Goal: Task Accomplishment & Management: Complete application form

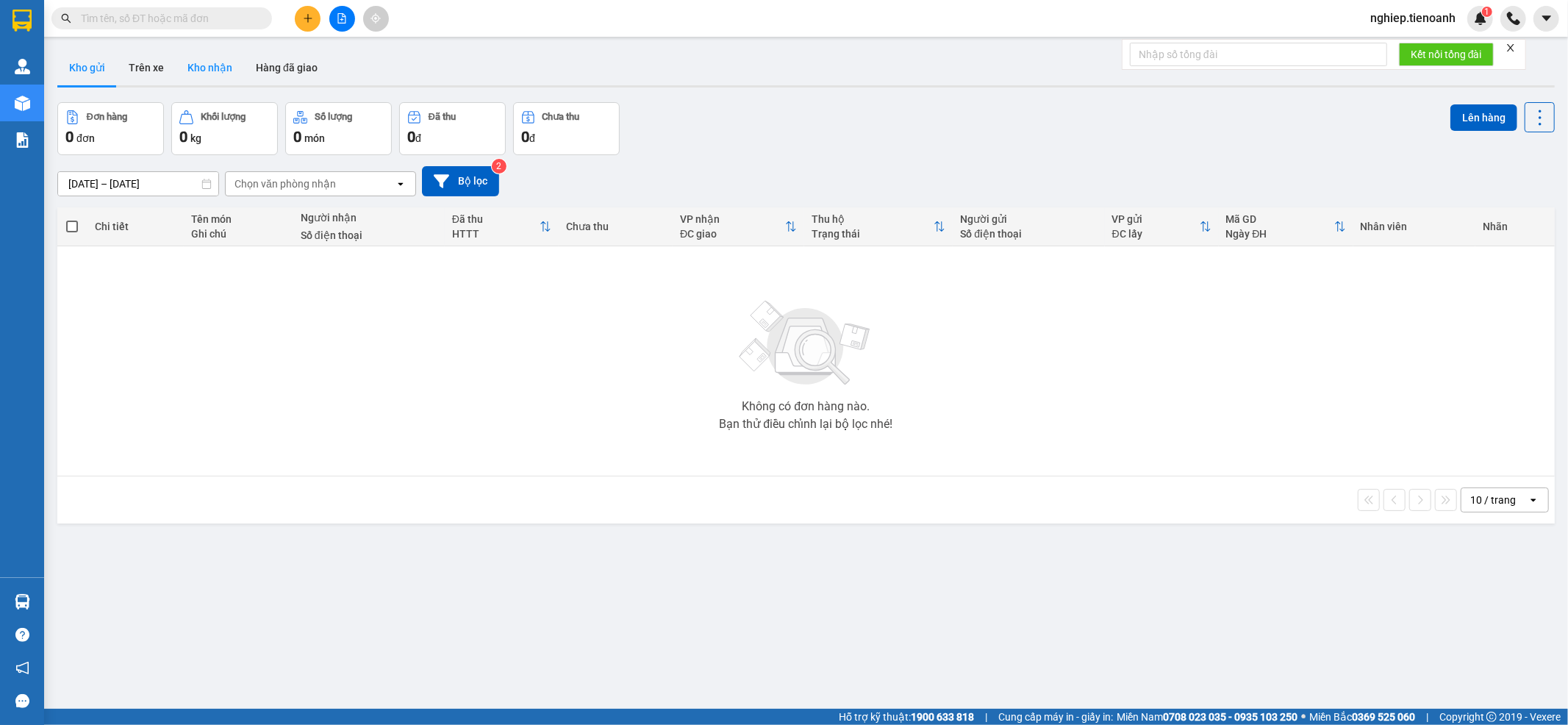
click at [210, 65] on button "Kho nhận" at bounding box center [210, 68] width 69 height 35
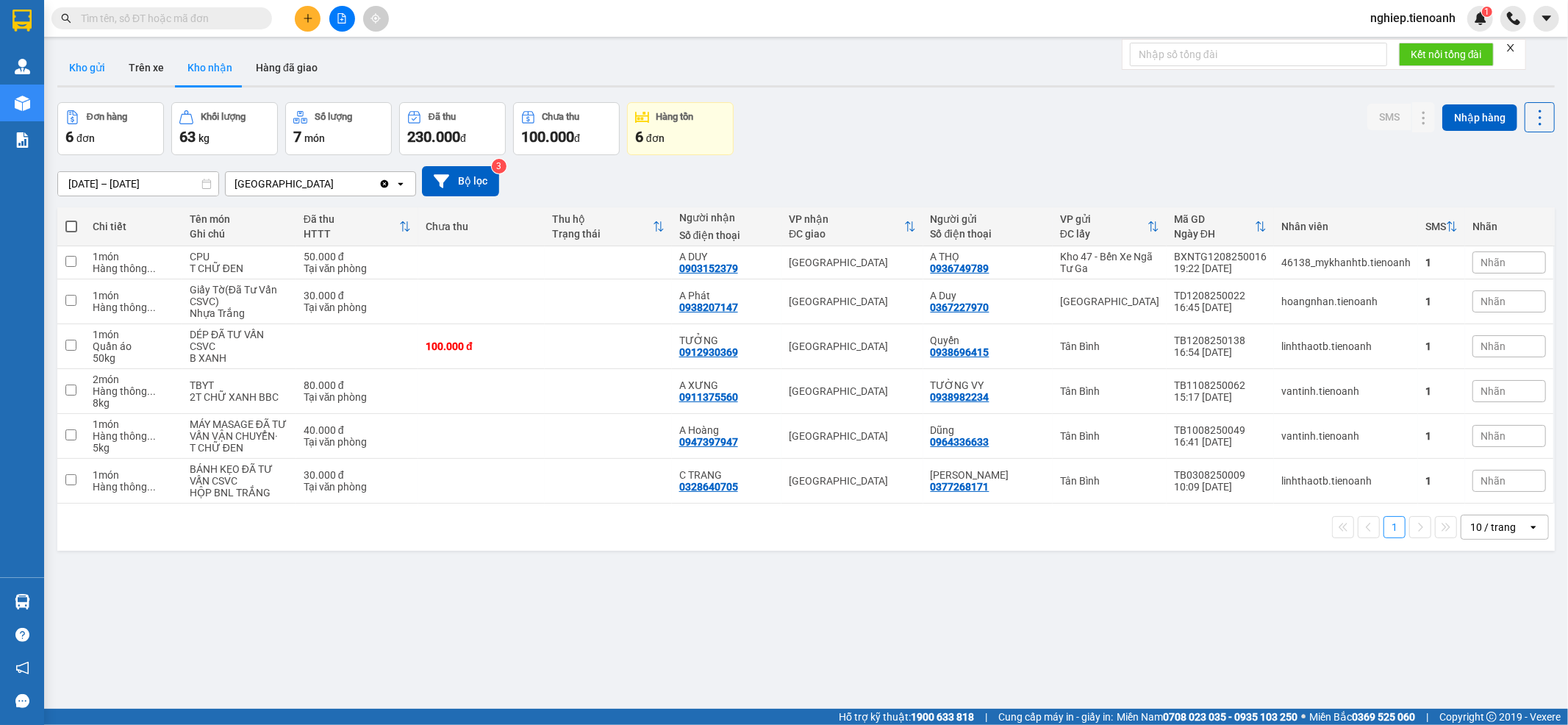
click at [86, 72] on button "Kho gửi" at bounding box center [87, 68] width 59 height 35
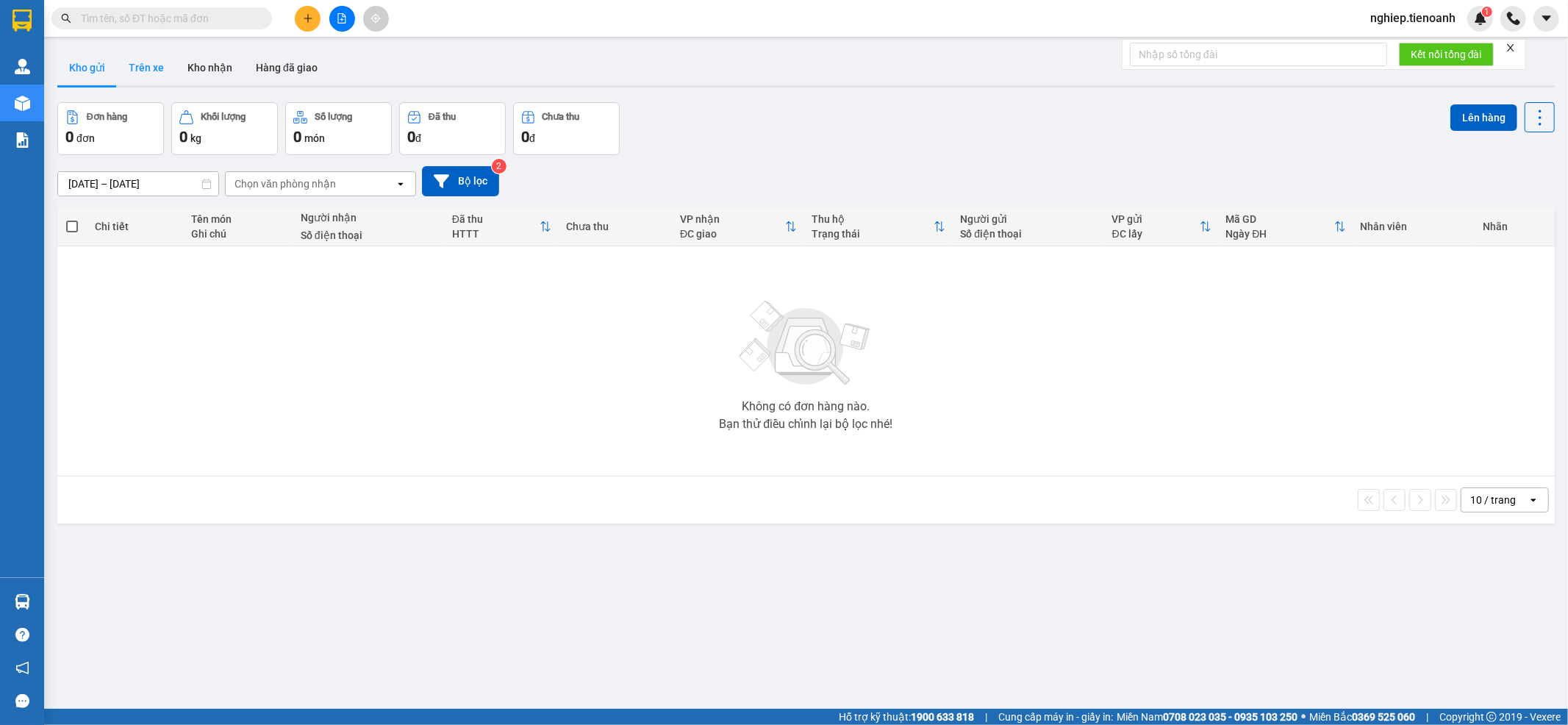
click at [145, 74] on button "Trên xe" at bounding box center [146, 68] width 59 height 35
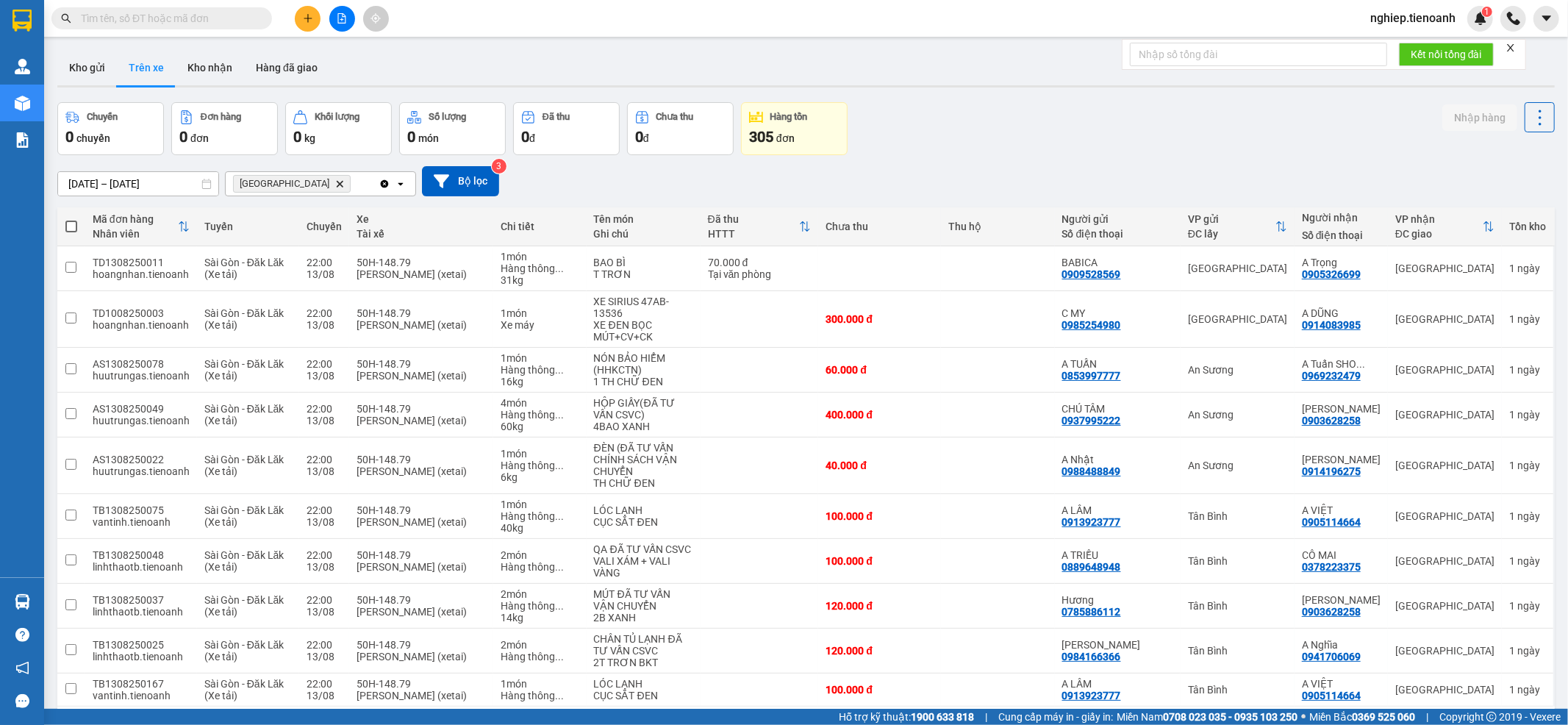
click at [316, 182] on div "Hòa [GEOGRAPHIC_DATA]" at bounding box center [302, 183] width 153 height 23
click at [336, 184] on icon "Hòa Đông, close by backspace" at bounding box center [339, 183] width 7 height 7
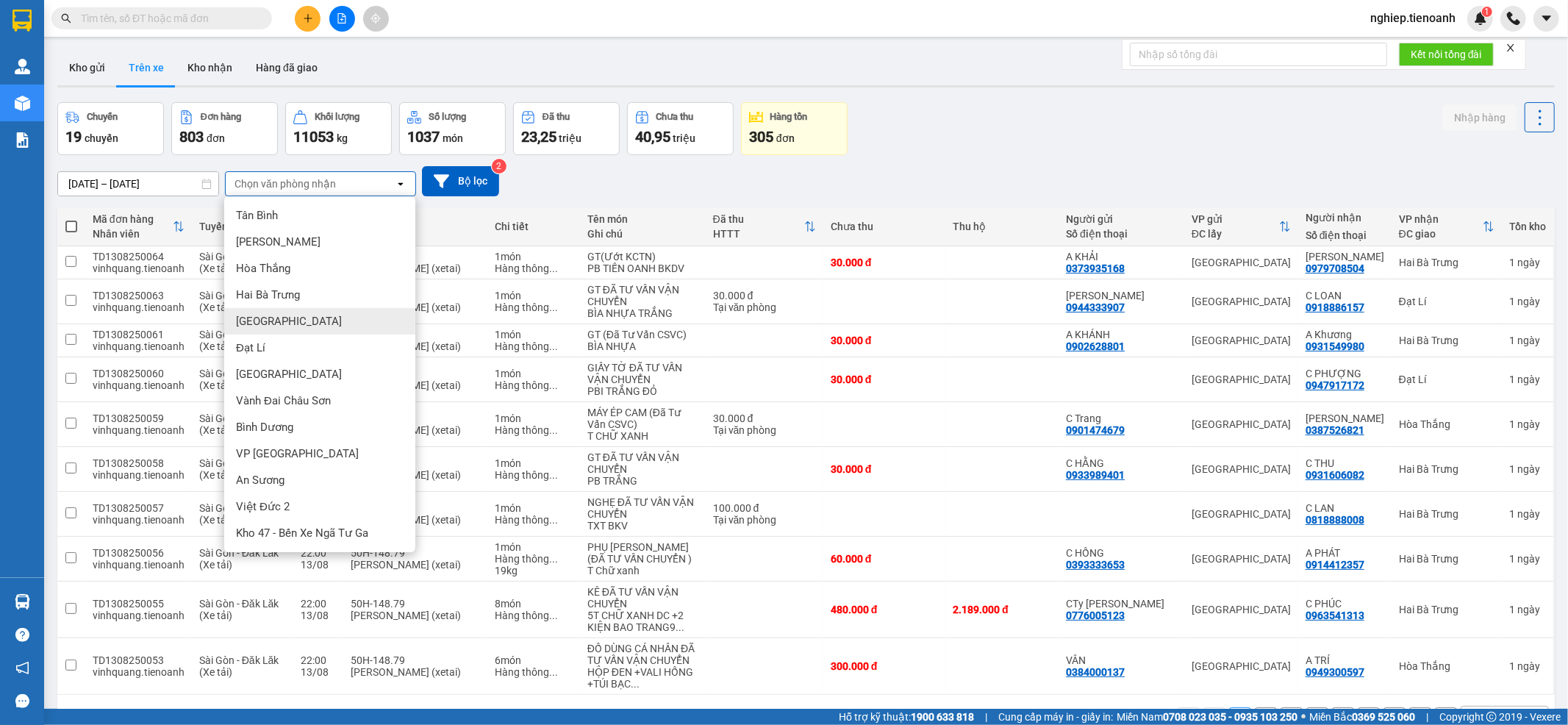
click at [277, 326] on span "[GEOGRAPHIC_DATA]" at bounding box center [289, 322] width 106 height 15
click at [277, 329] on span "Sài Gòn - Đăk Lăk (Xe tải)" at bounding box center [239, 340] width 80 height 23
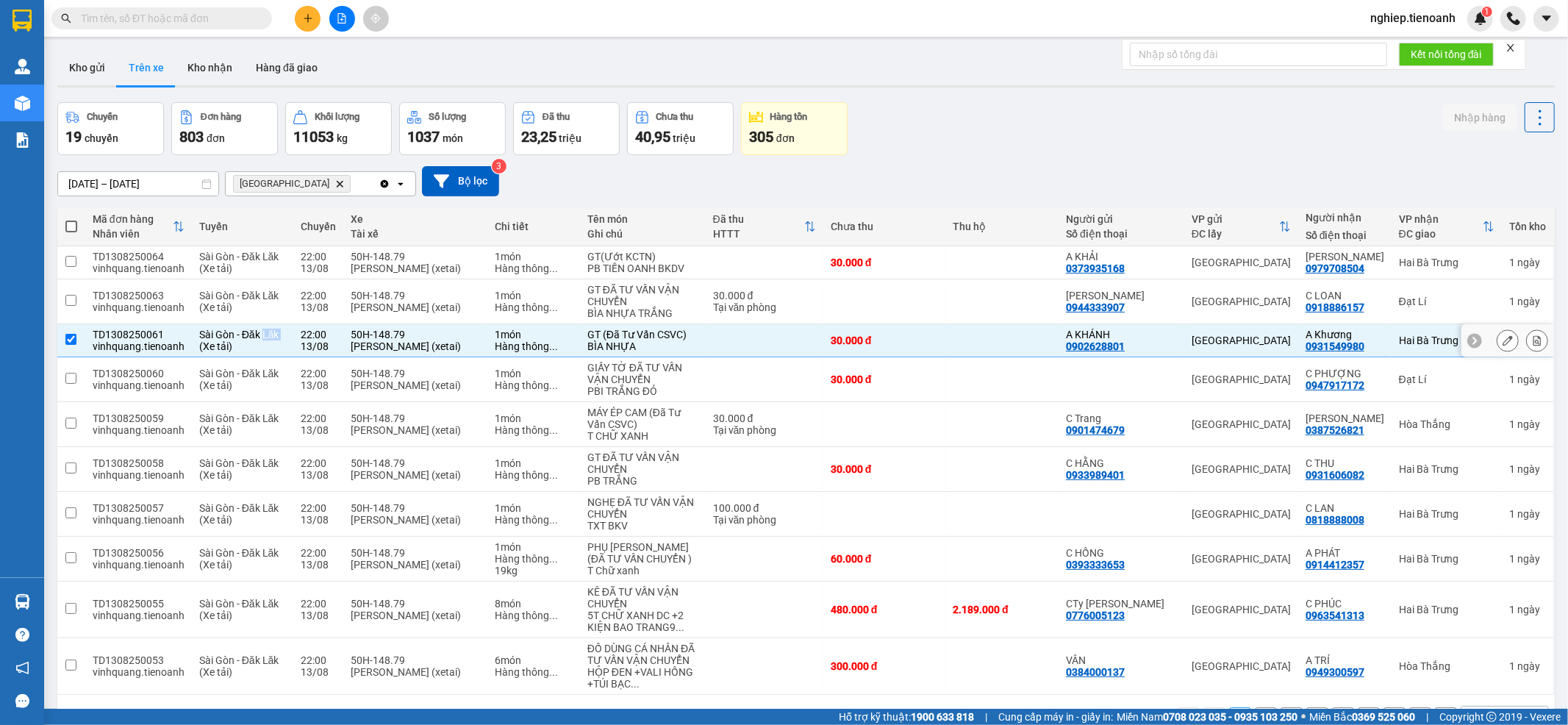
checkbox input "false"
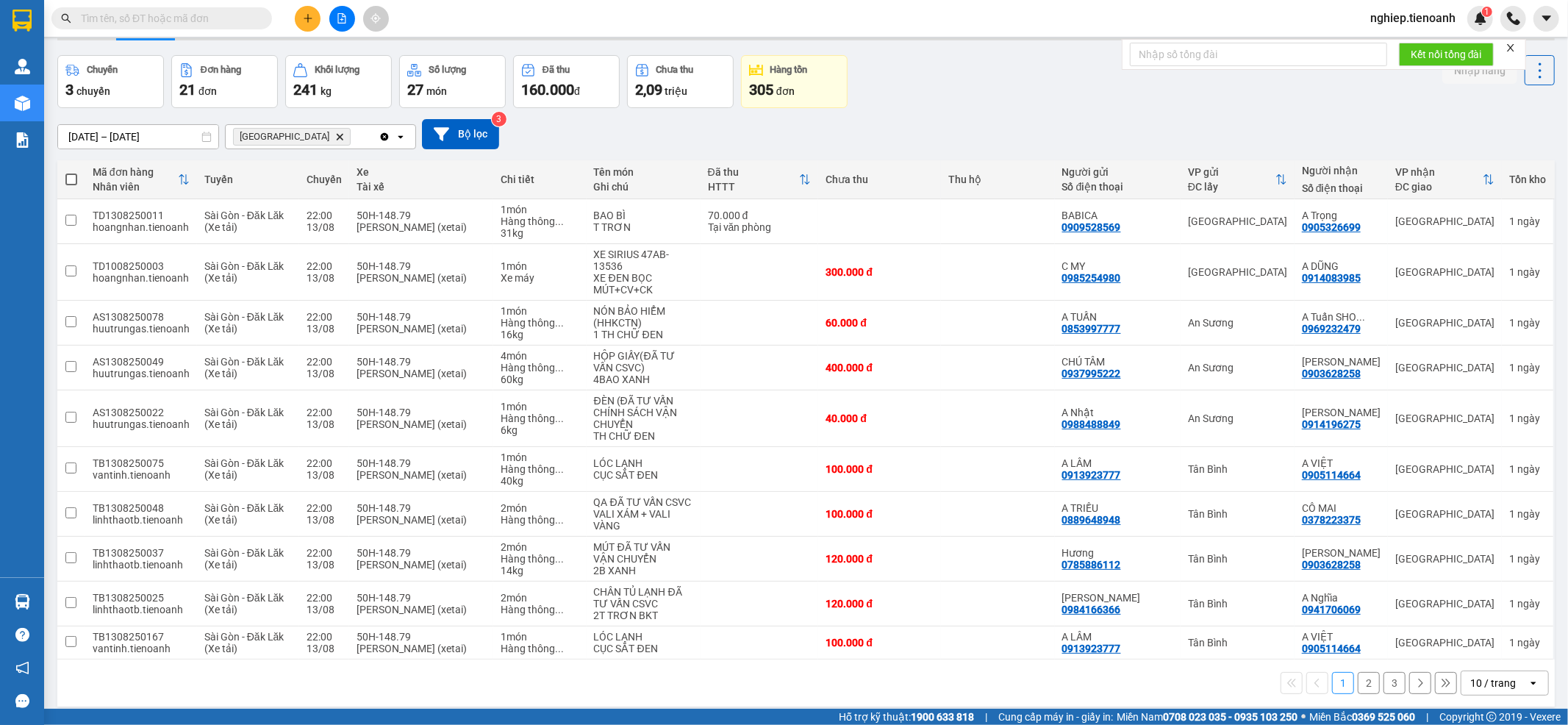
scroll to position [68, 0]
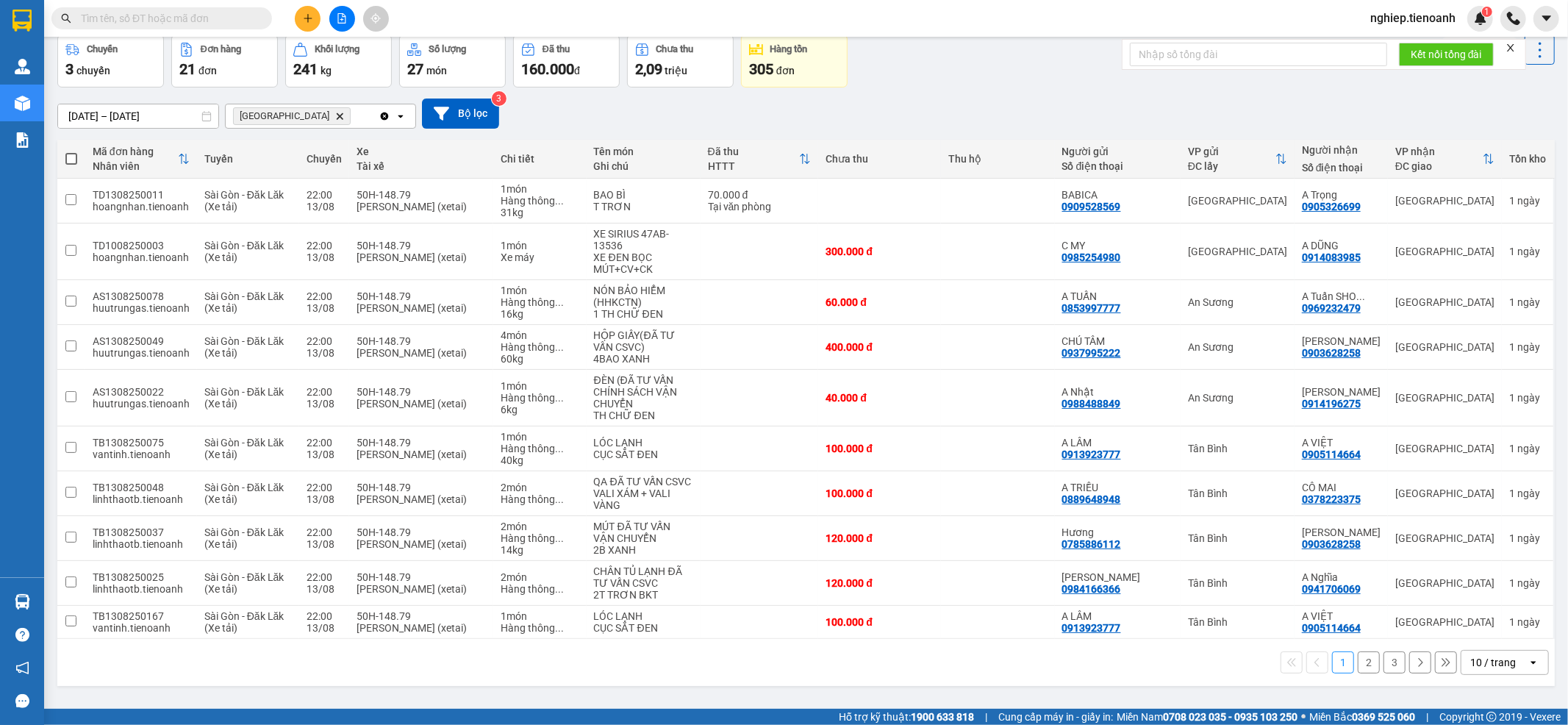
click at [1358, 654] on button "2" at bounding box center [1369, 663] width 22 height 22
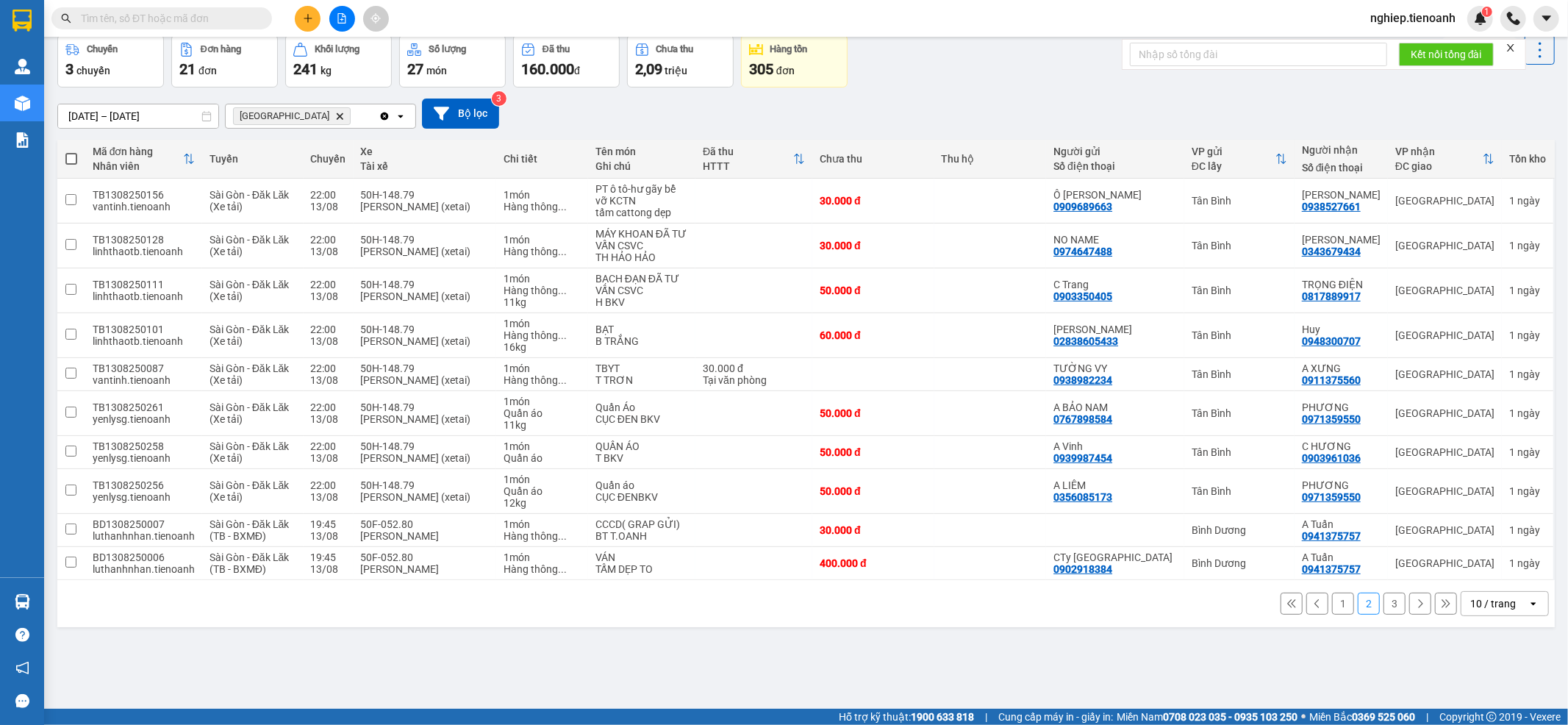
click at [1384, 606] on button "3" at bounding box center [1395, 604] width 22 height 22
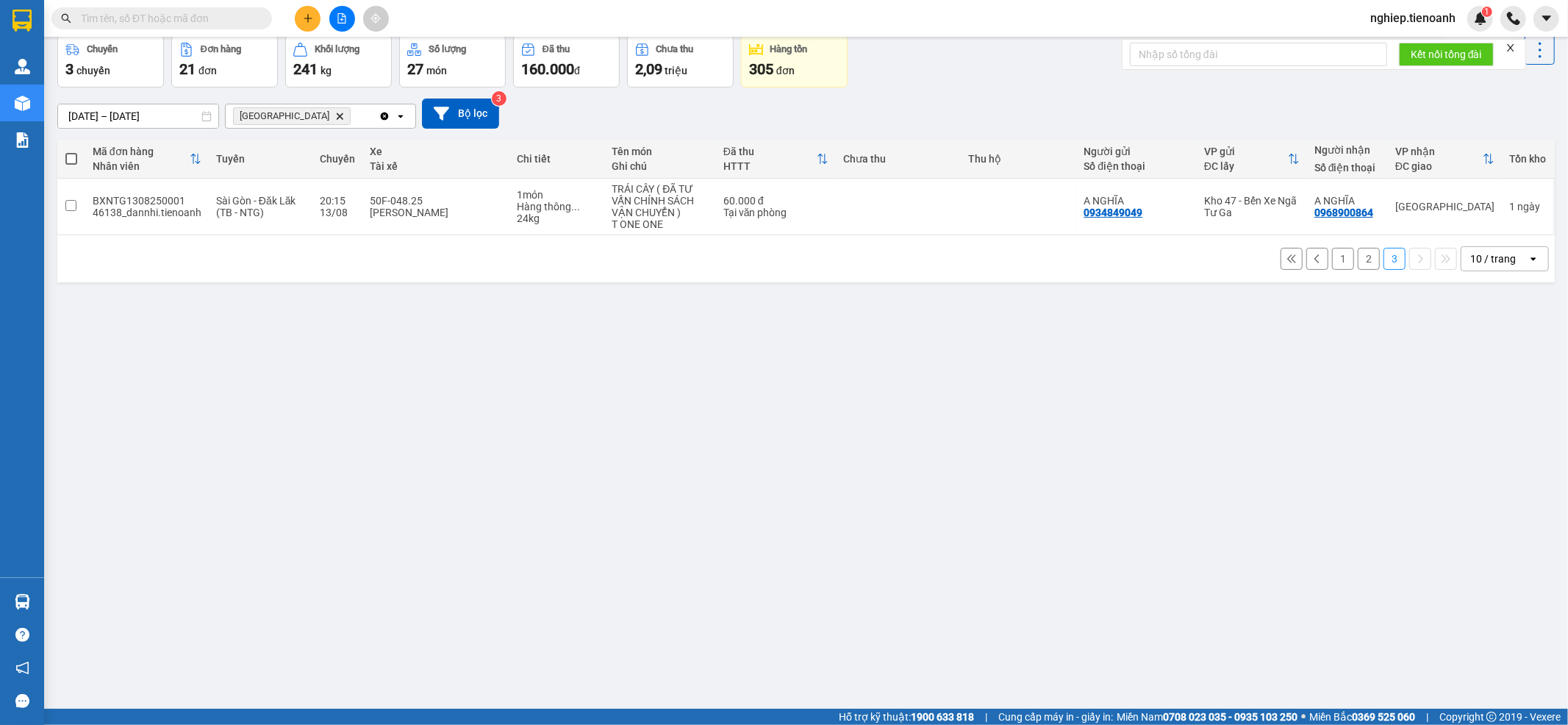
scroll to position [0, 0]
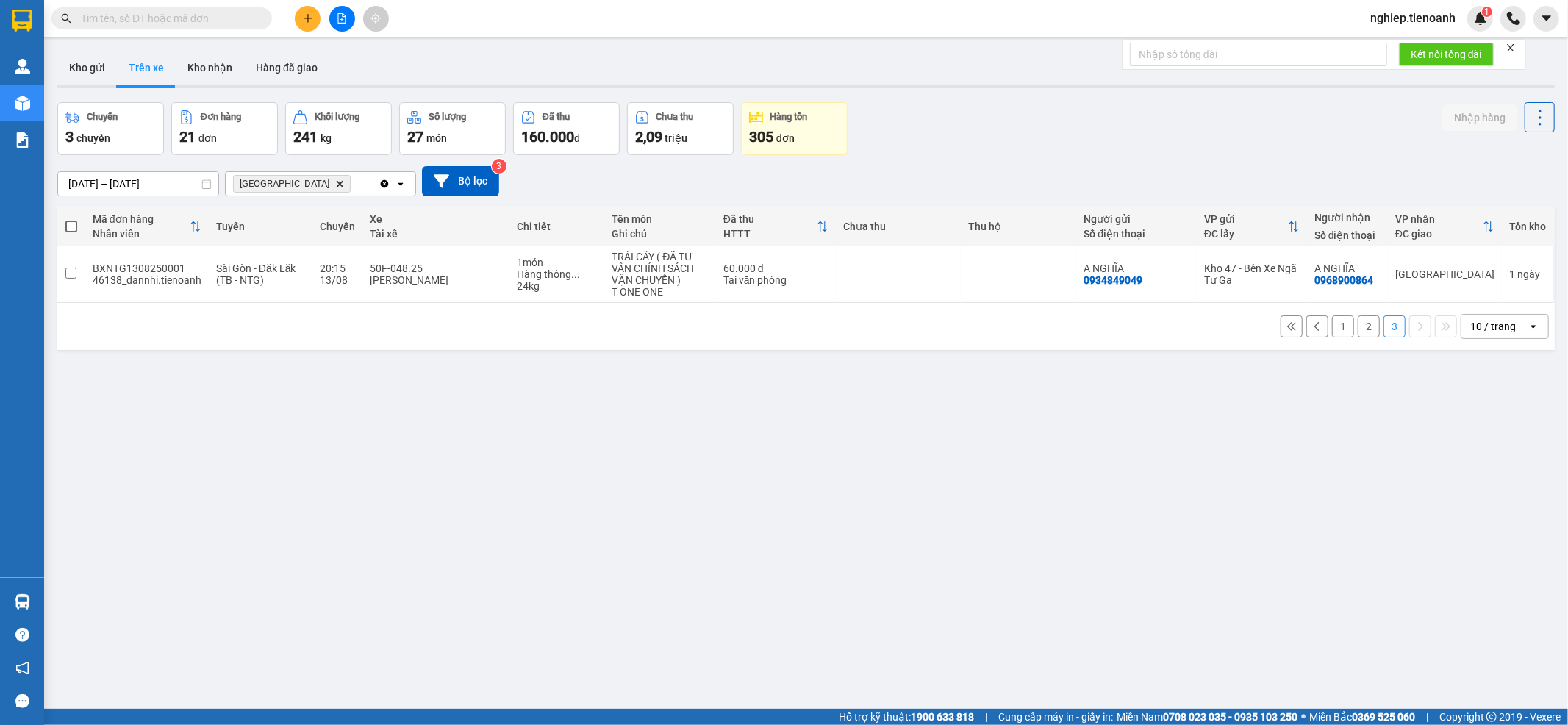
click at [304, 17] on icon "plus" at bounding box center [308, 18] width 10 height 10
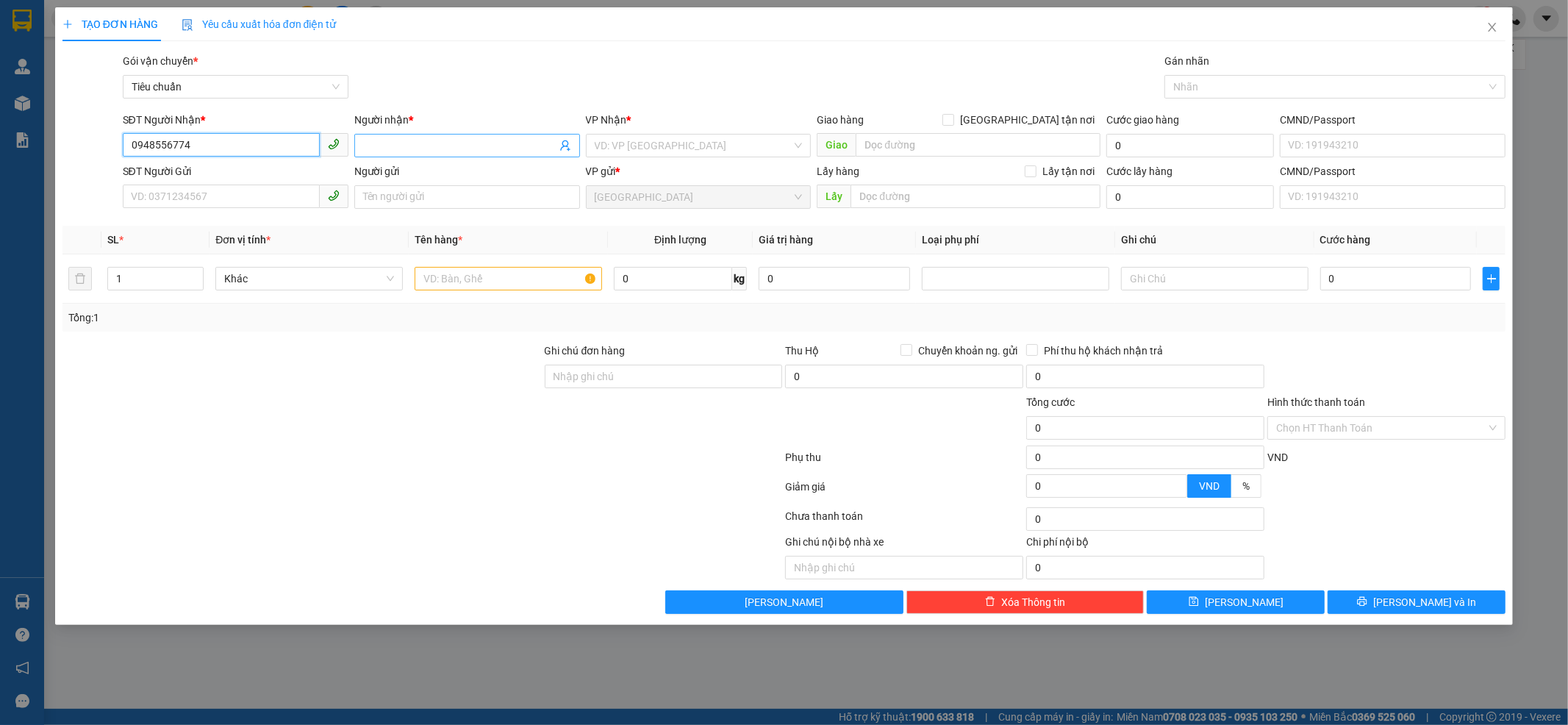
type input "0948556774"
click at [438, 150] on input "Người nhận *" at bounding box center [460, 145] width 193 height 16
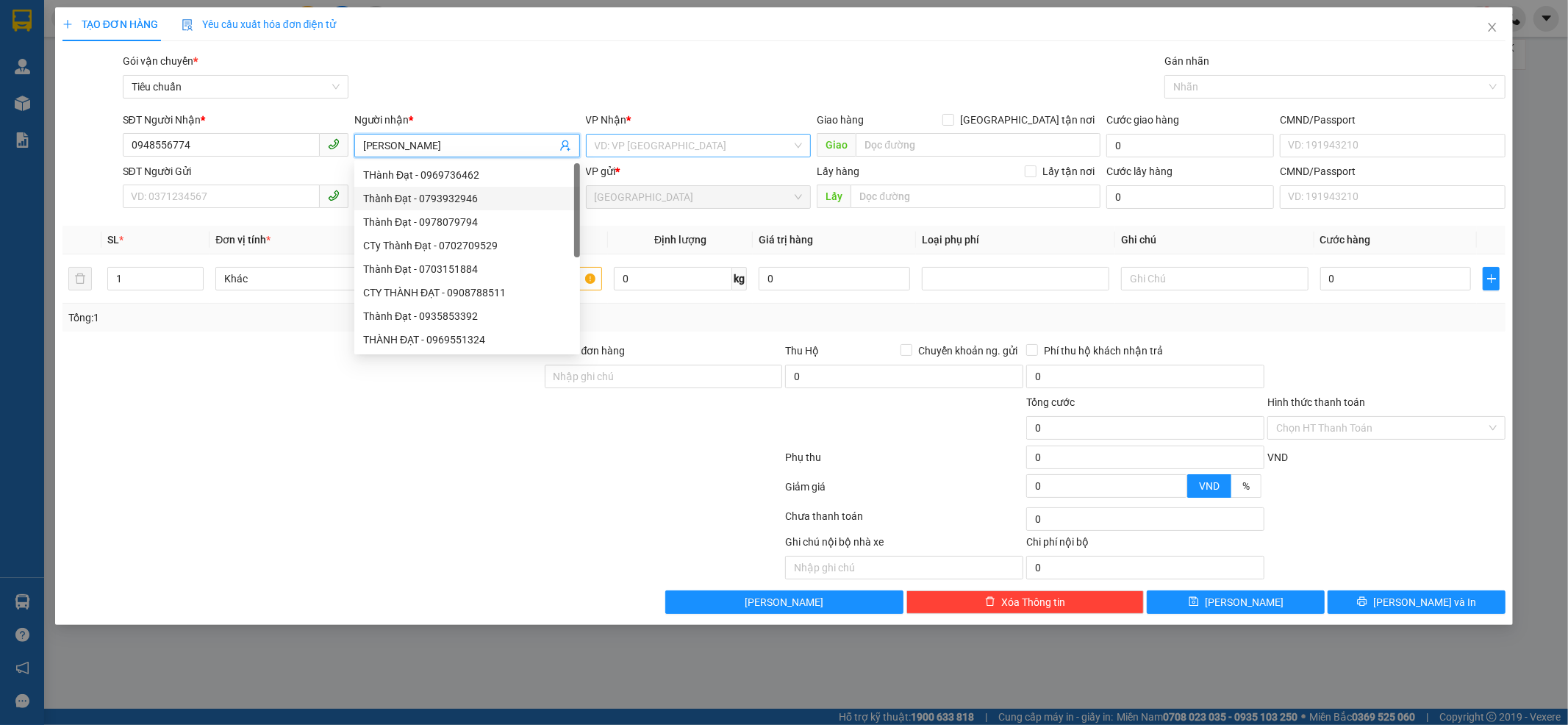
type input "[PERSON_NAME]"
click at [677, 149] on input "search" at bounding box center [693, 146] width 198 height 22
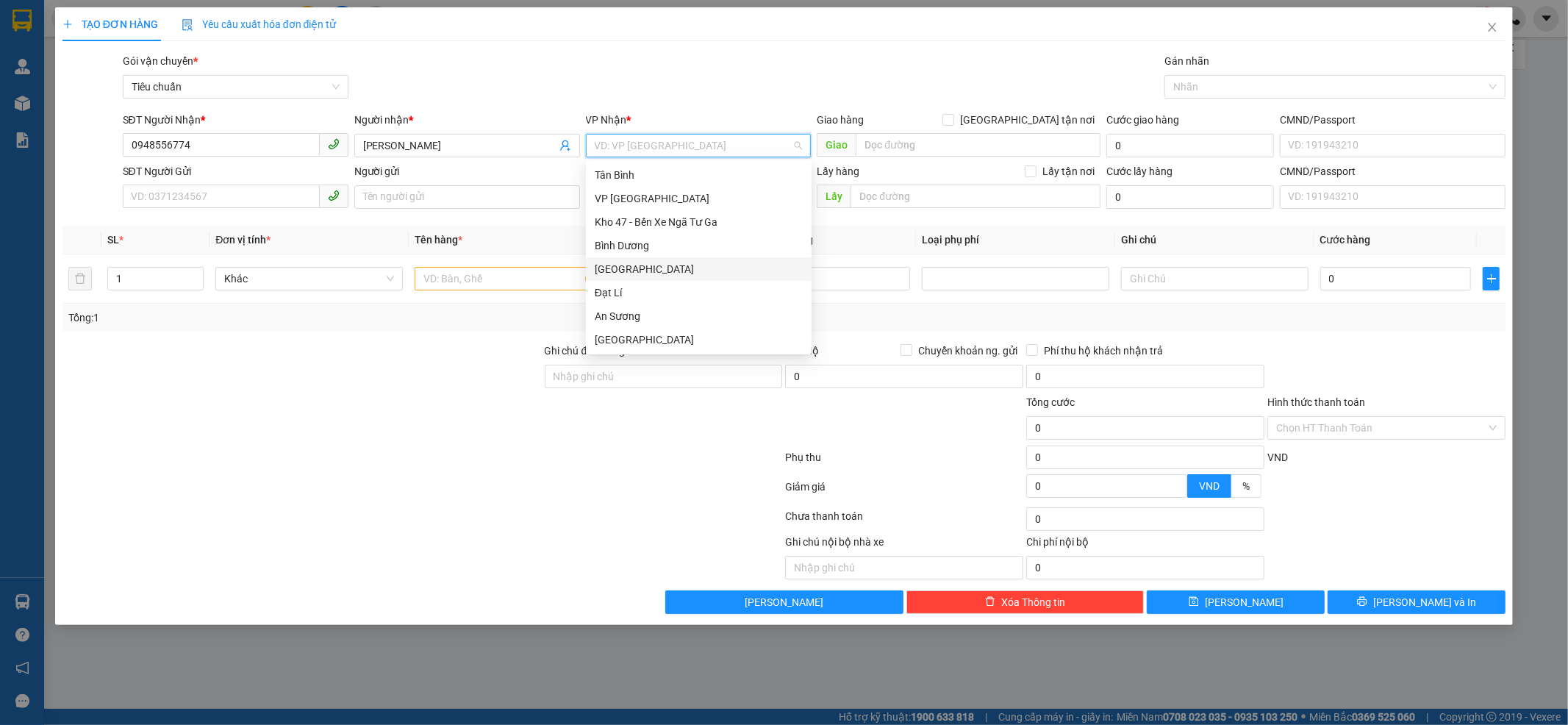
click at [635, 270] on div "[GEOGRAPHIC_DATA]" at bounding box center [699, 269] width 208 height 16
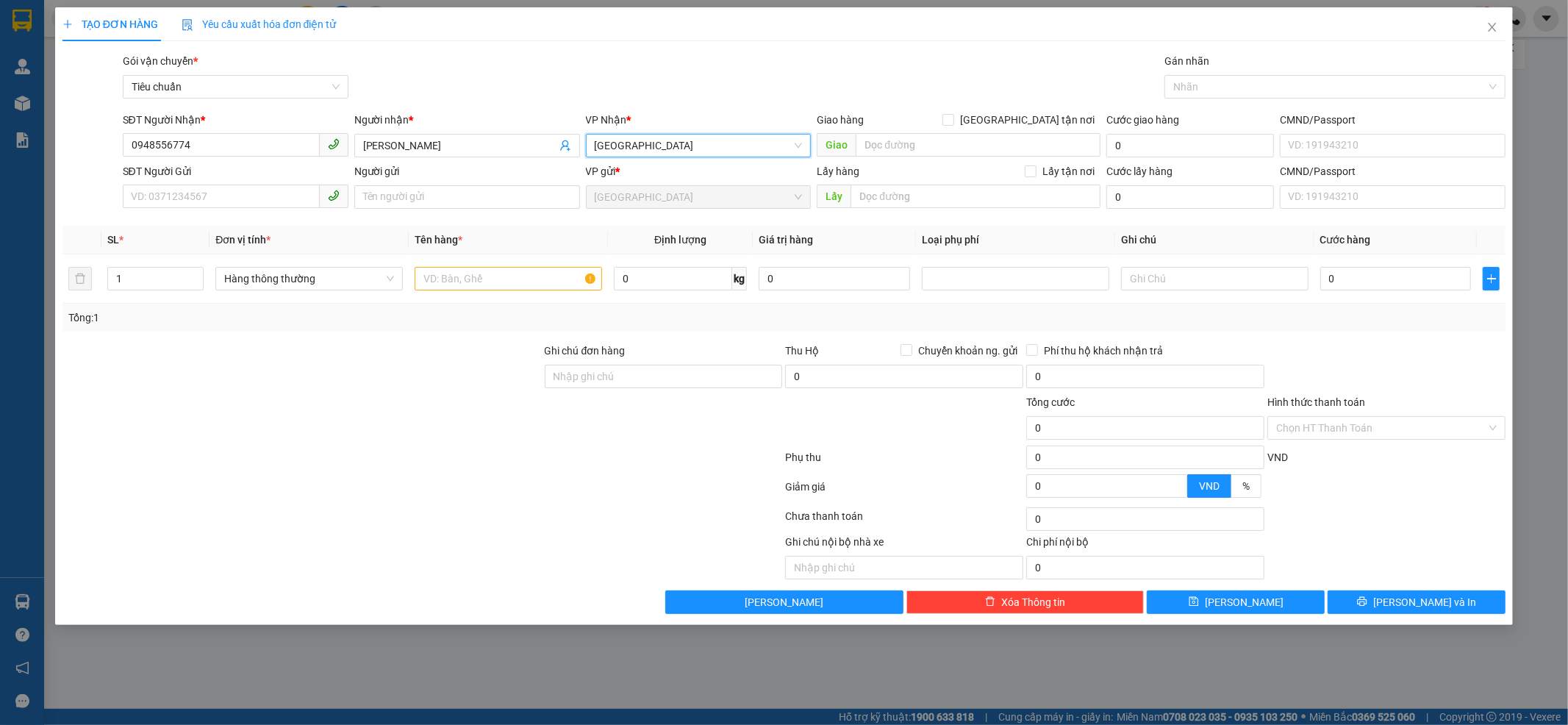
click at [331, 486] on div at bounding box center [423, 490] width 723 height 30
click at [202, 201] on input "SĐT Người Gửi" at bounding box center [221, 196] width 197 height 23
type input "0706912891"
click at [388, 194] on input "Người gửi" at bounding box center [467, 196] width 226 height 23
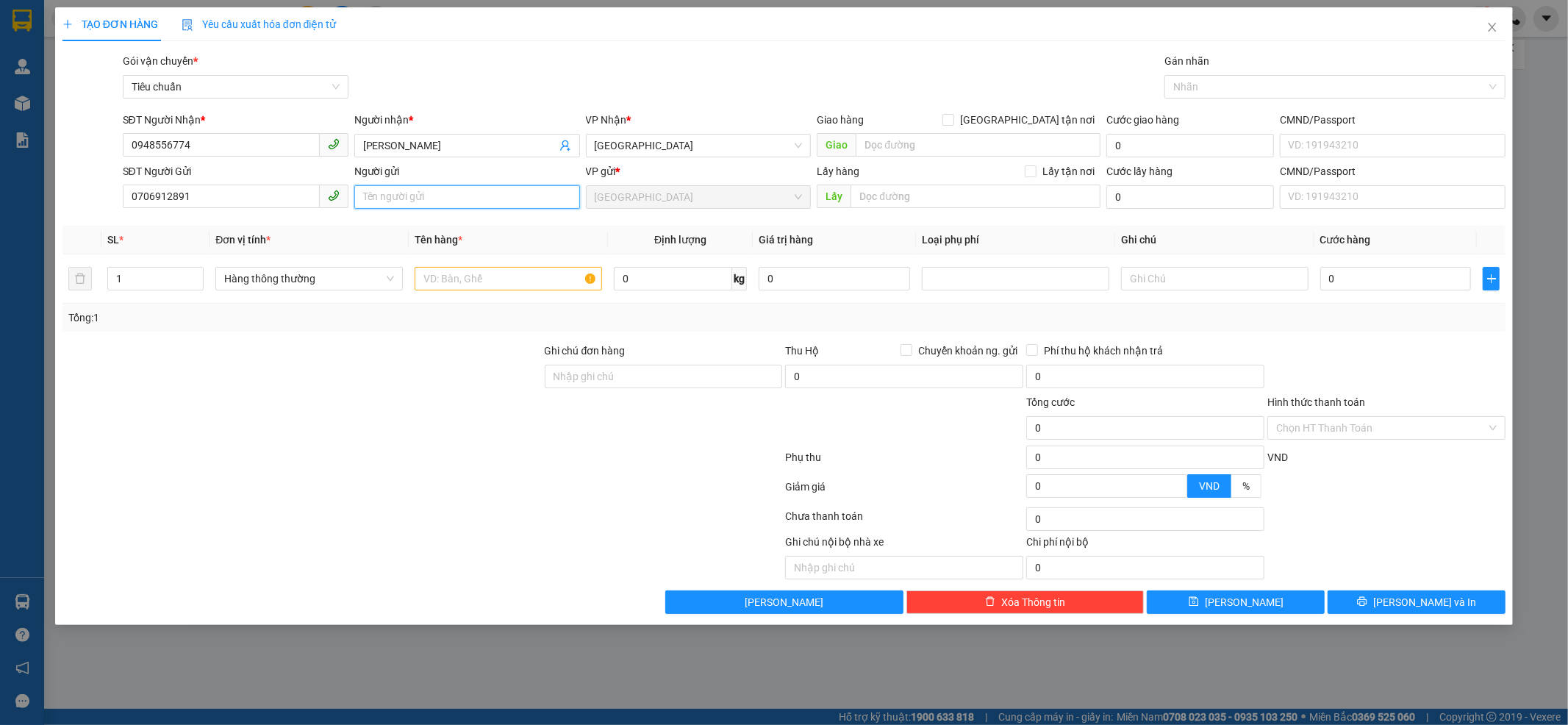
click at [388, 194] on input "Người gửi" at bounding box center [467, 196] width 226 height 23
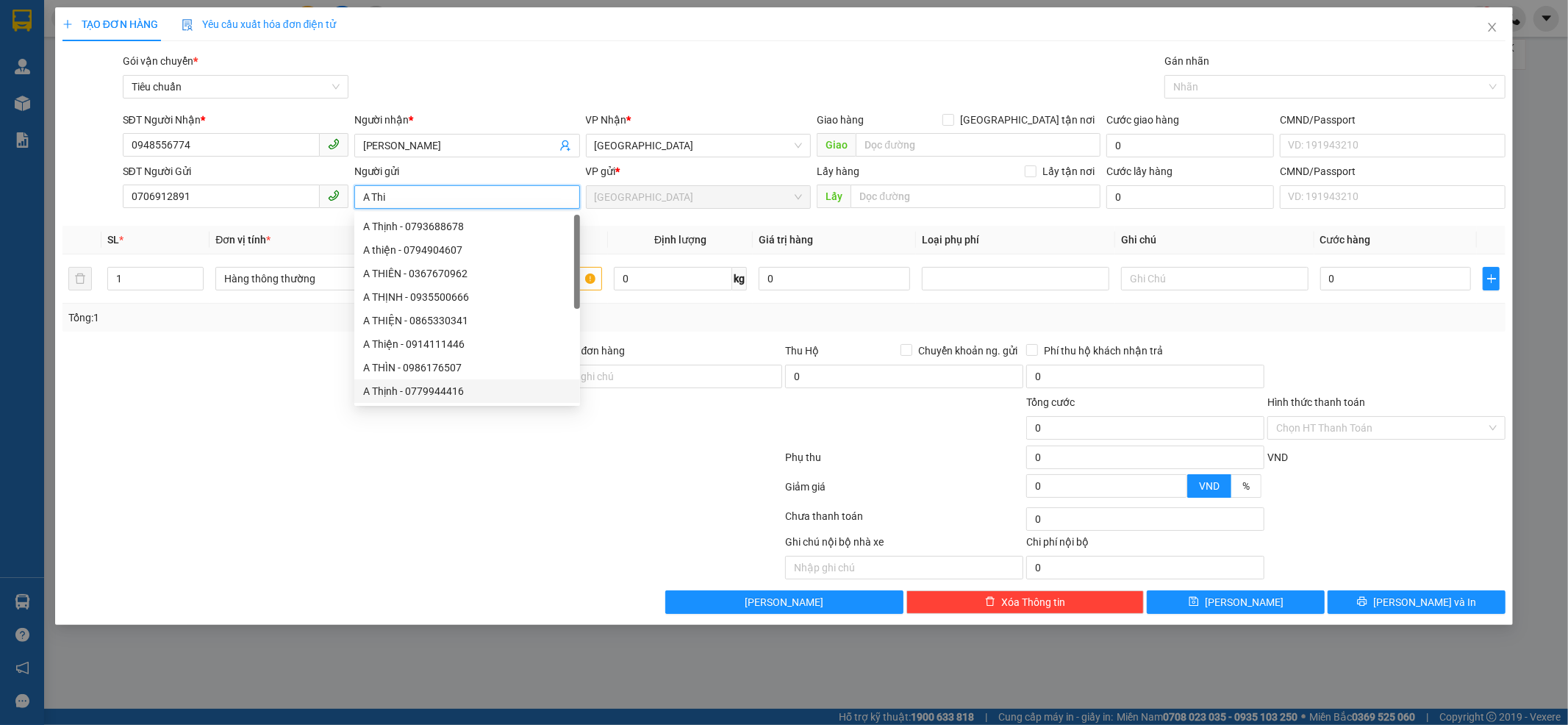
type input "A Thi"
click at [322, 459] on div at bounding box center [423, 460] width 723 height 30
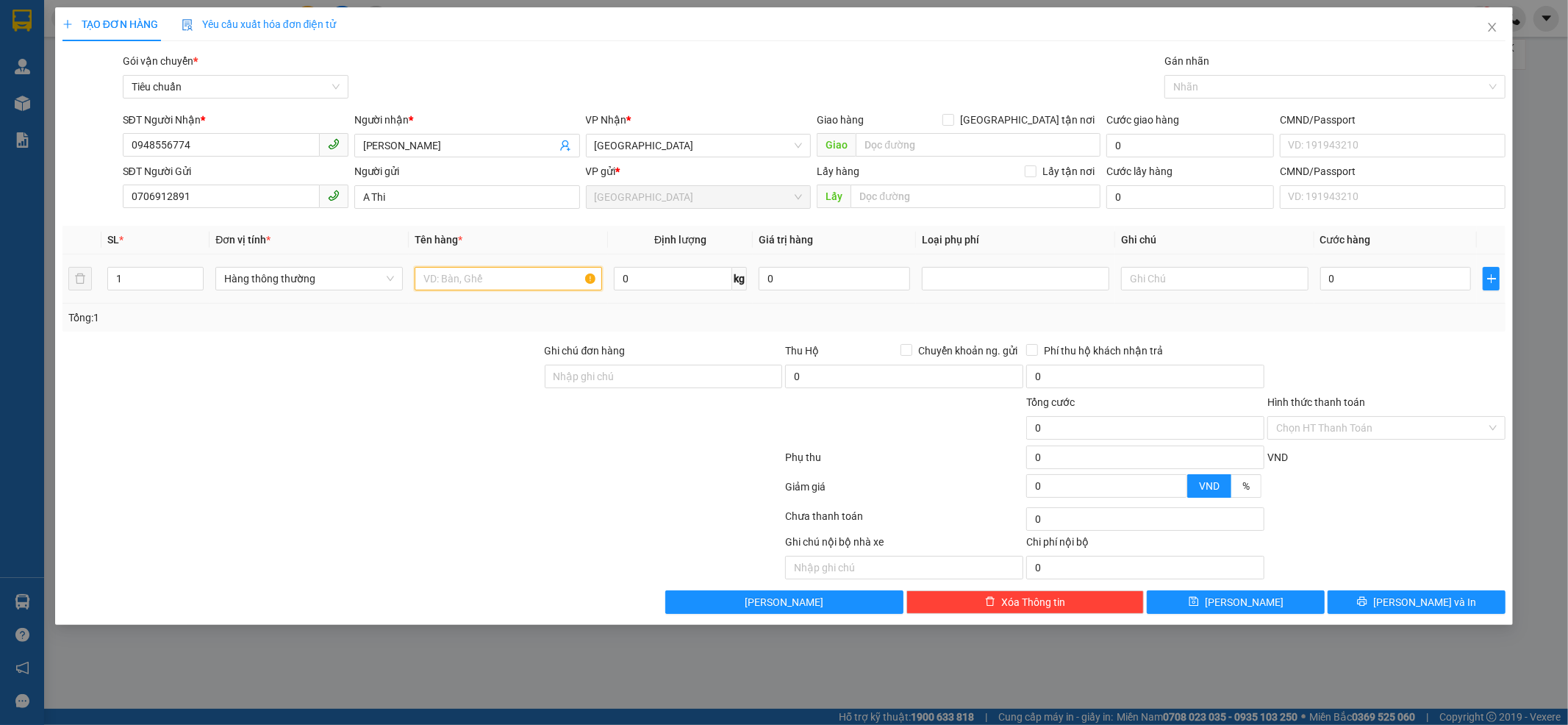
click at [434, 283] on input "text" at bounding box center [508, 278] width 188 height 23
type input "sầu(đã tư vấn vận chuyển)"
click at [699, 275] on input "0" at bounding box center [672, 278] width 118 height 23
type input "15"
click at [1212, 282] on input "text" at bounding box center [1215, 278] width 188 height 23
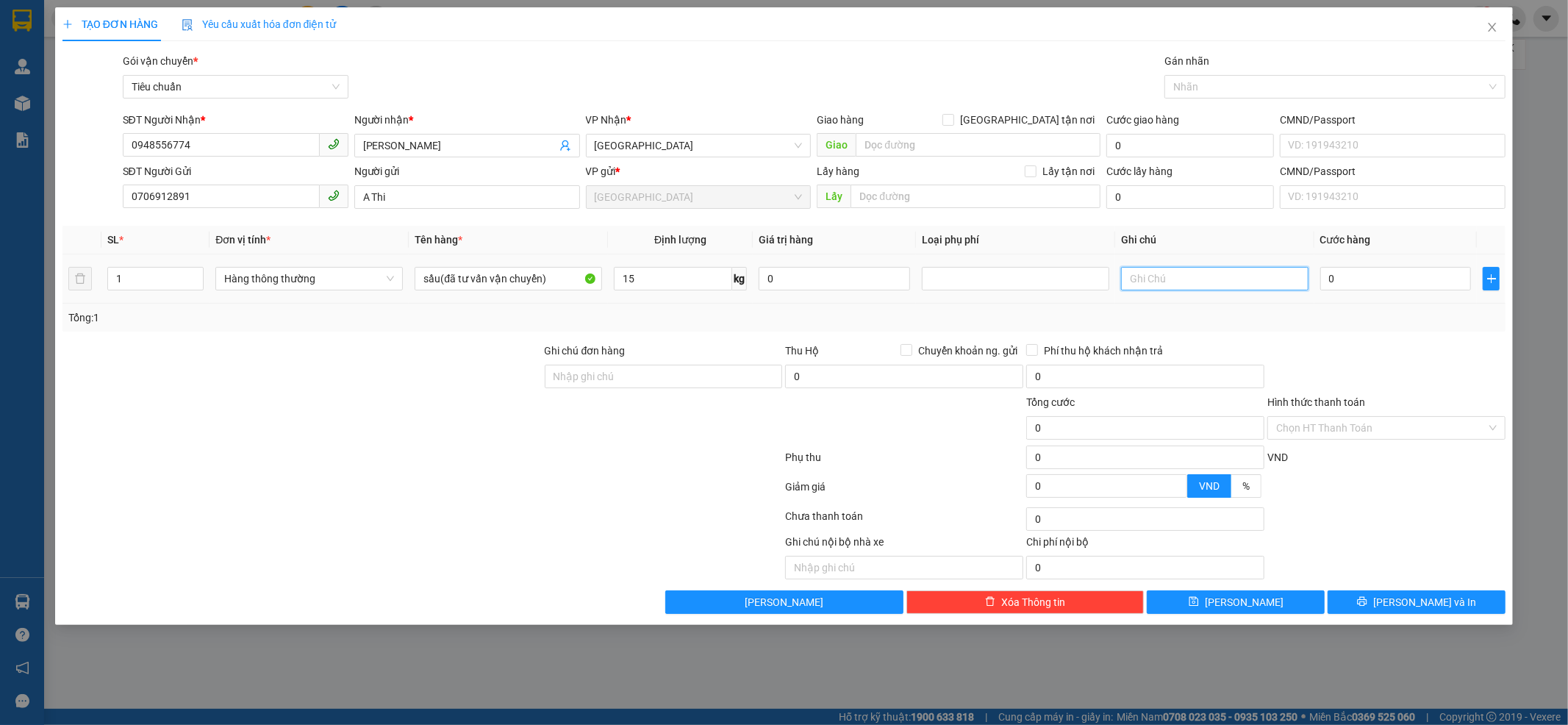
click at [1212, 282] on input "text" at bounding box center [1215, 278] width 188 height 23
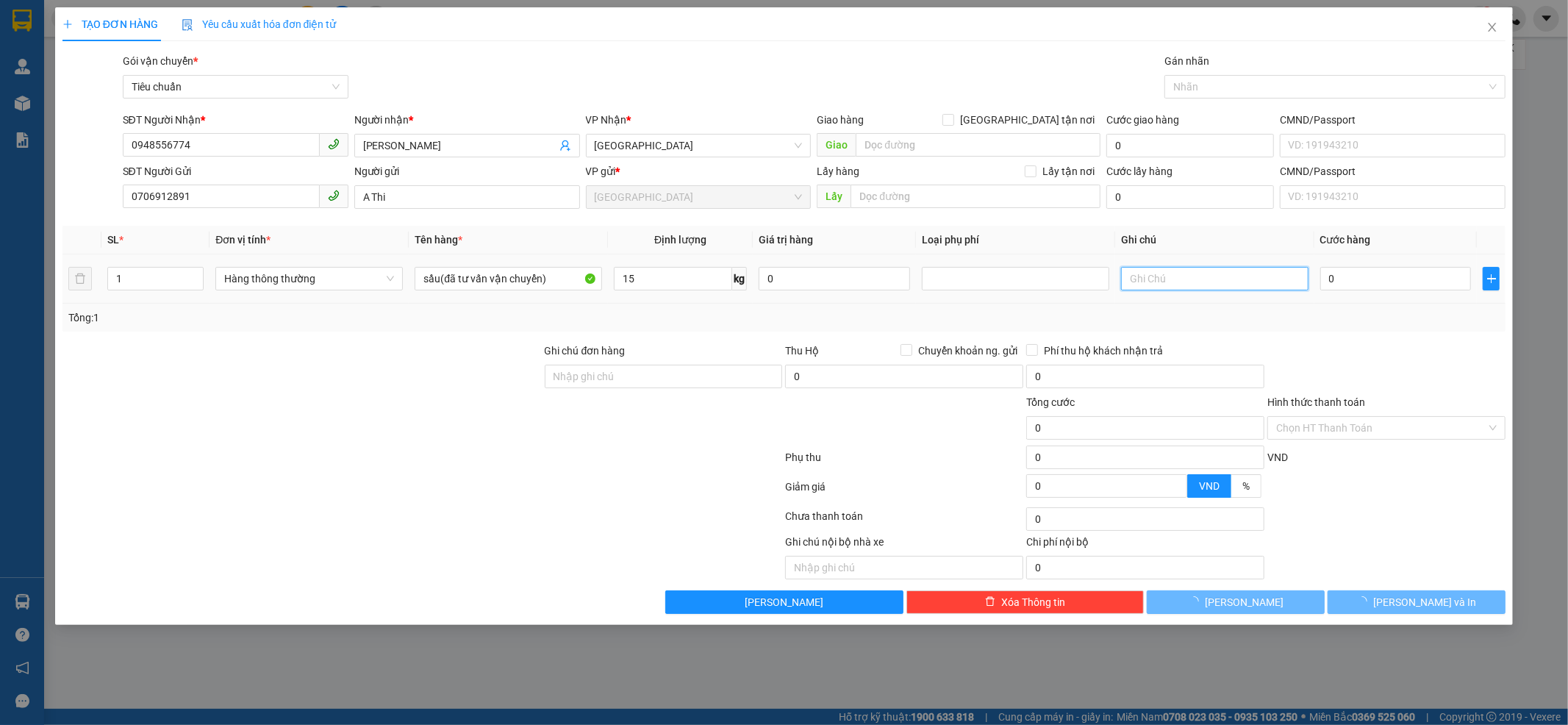
type input "50.000"
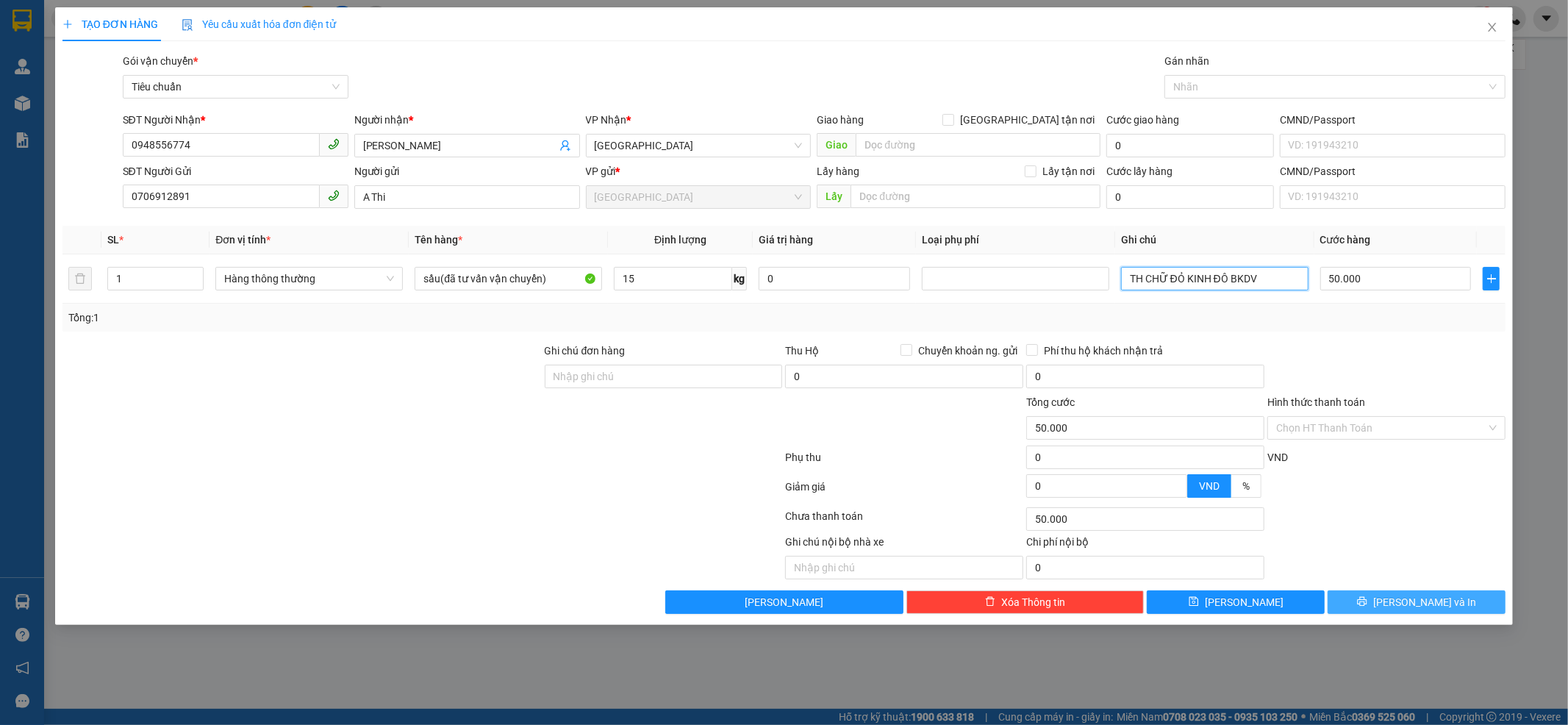
type input "TH CHỮ ĐỎ KINH ĐÔ BKDV"
click at [1402, 611] on button "[PERSON_NAME] và In" at bounding box center [1416, 601] width 178 height 23
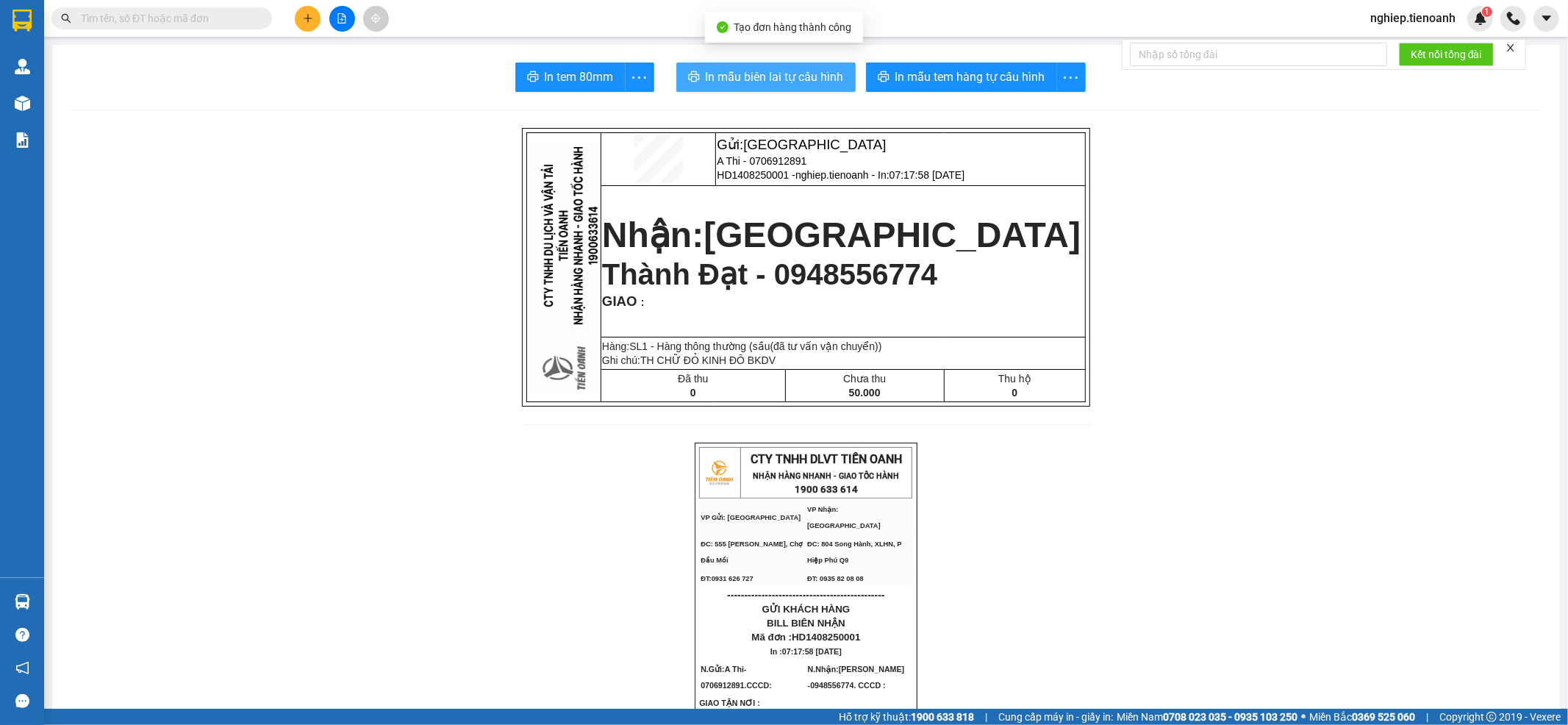
click at [799, 75] on span "In mẫu biên lai tự cấu hình" at bounding box center [774, 77] width 138 height 19
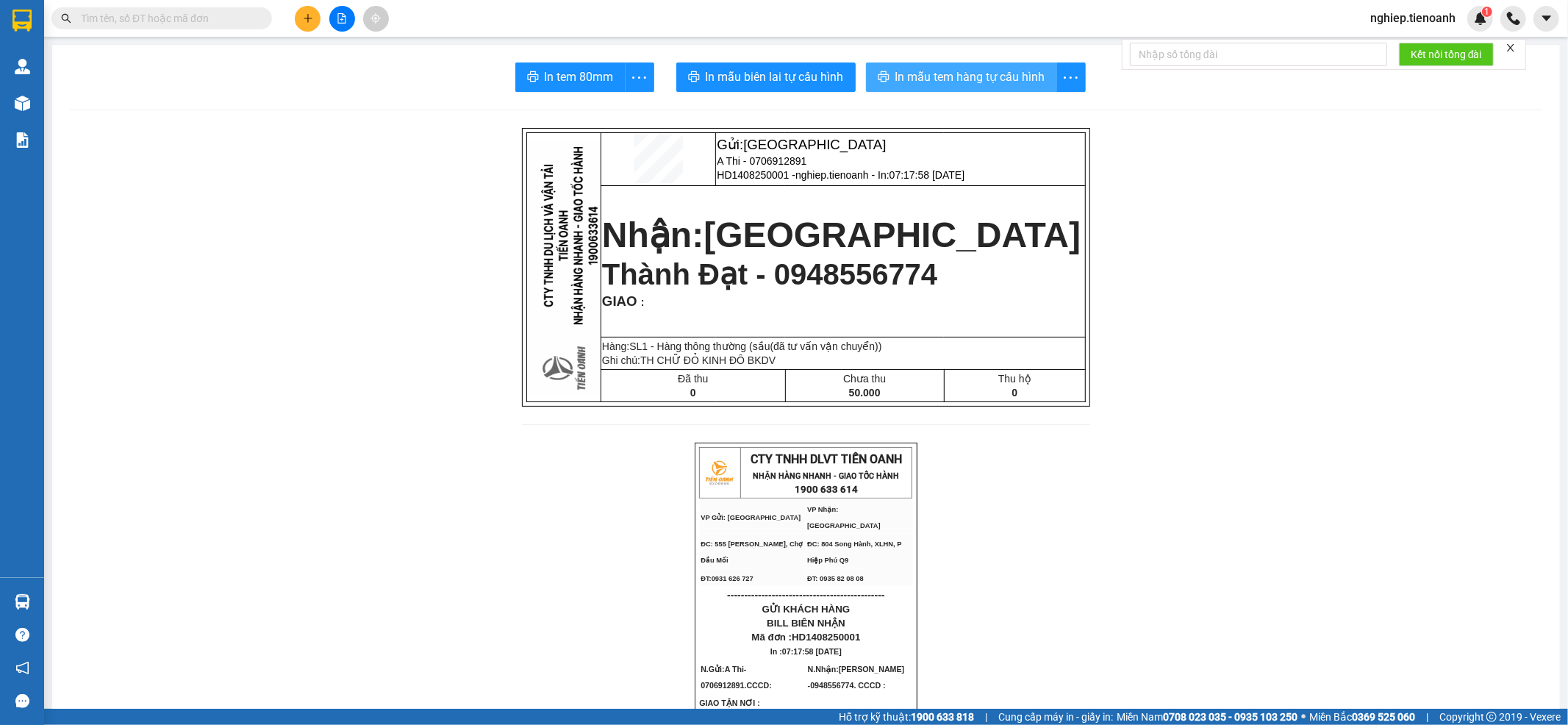
click at [1011, 82] on span "In mẫu tem hàng tự cấu hình" at bounding box center [969, 77] width 150 height 19
click at [119, 6] on div "Kết quả tìm kiếm ( 0 ) Bộ lọc No Data" at bounding box center [143, 19] width 286 height 26
click at [149, 22] on input "text" at bounding box center [167, 18] width 174 height 16
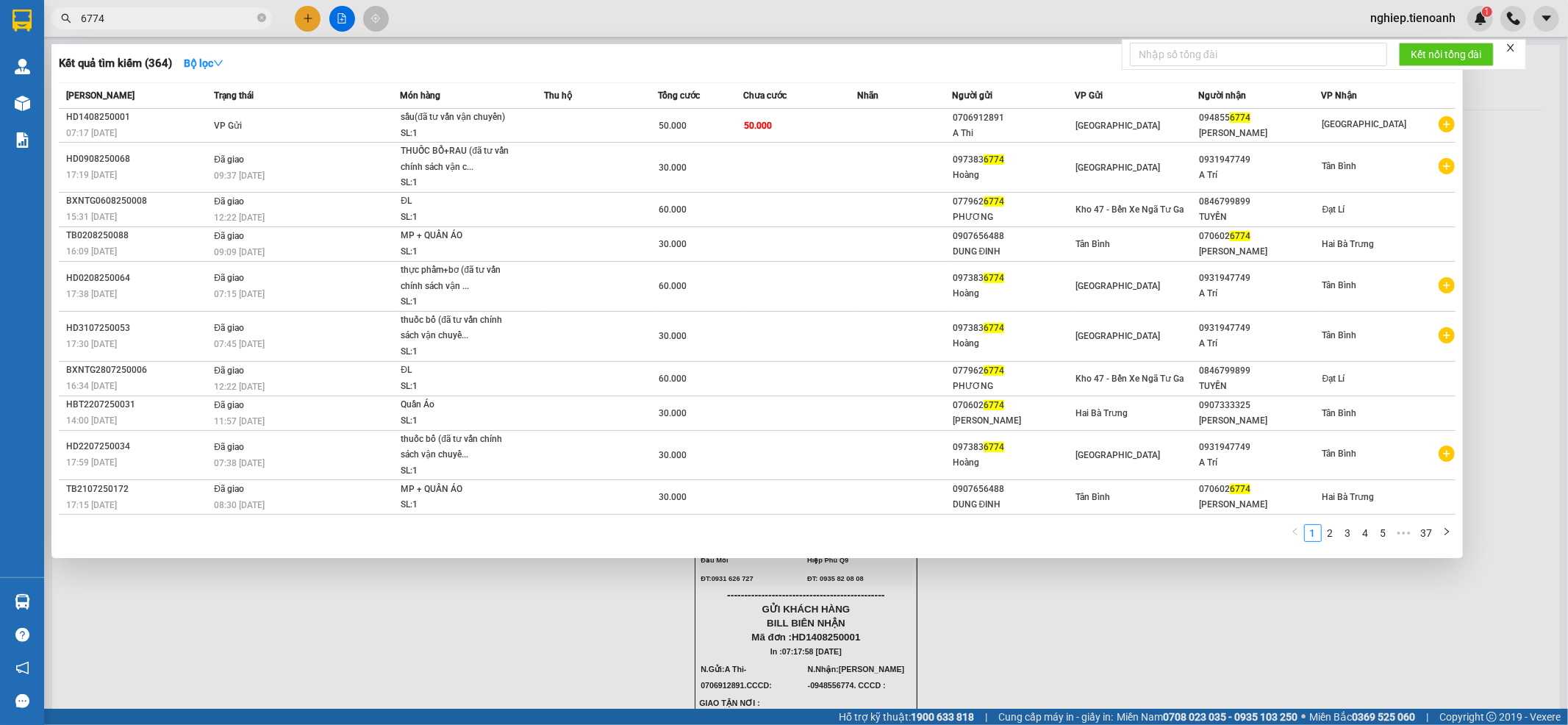
type input "6774"
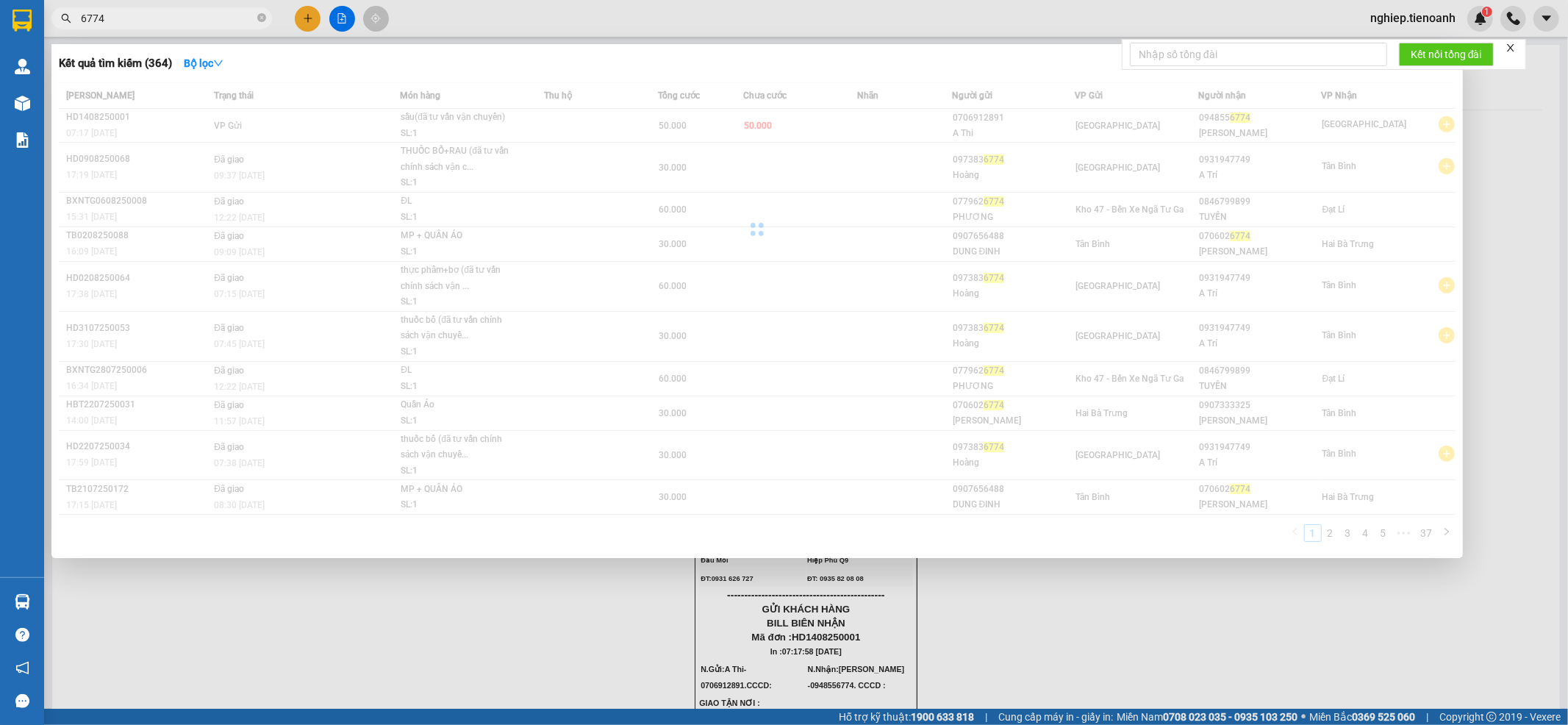
click at [312, 16] on div at bounding box center [784, 362] width 1568 height 725
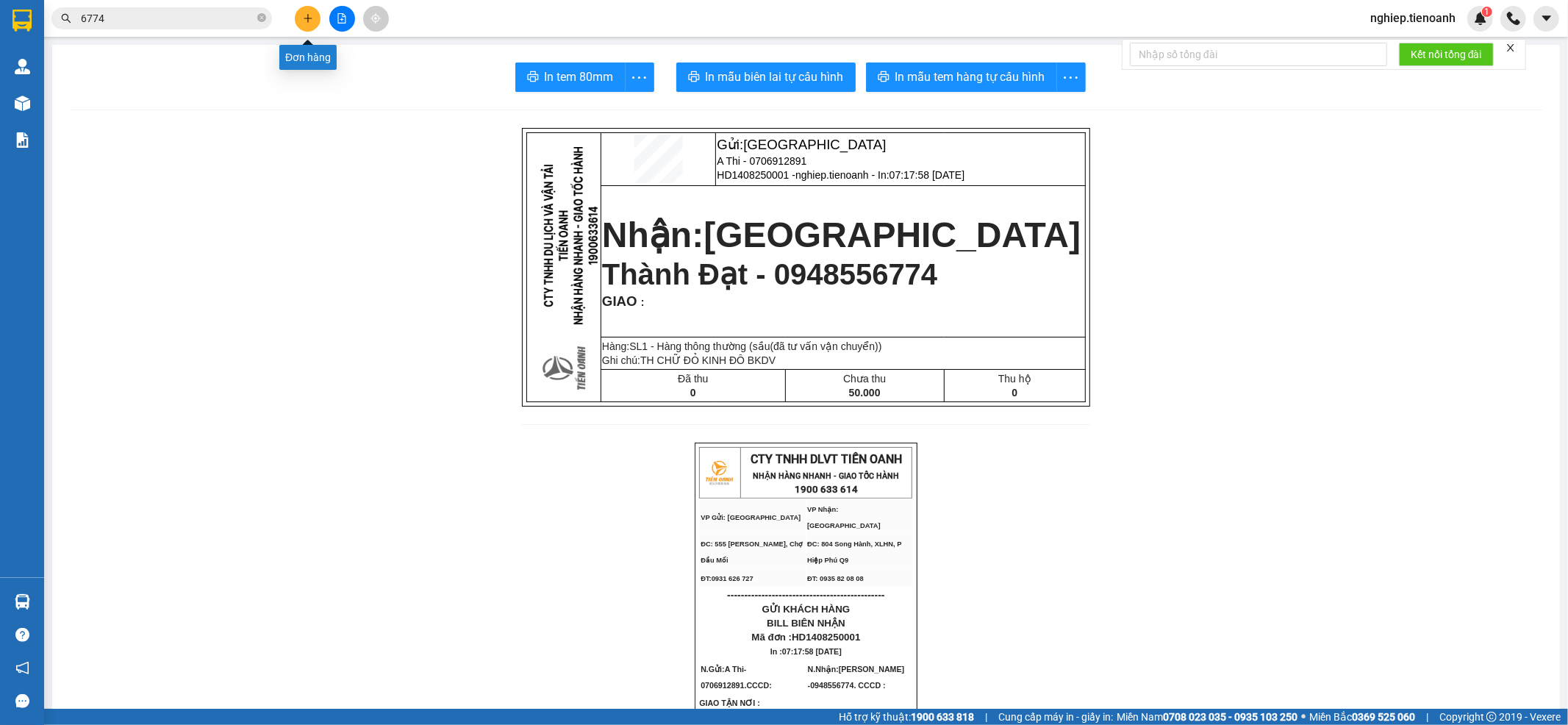
click at [318, 16] on button at bounding box center [308, 19] width 26 height 26
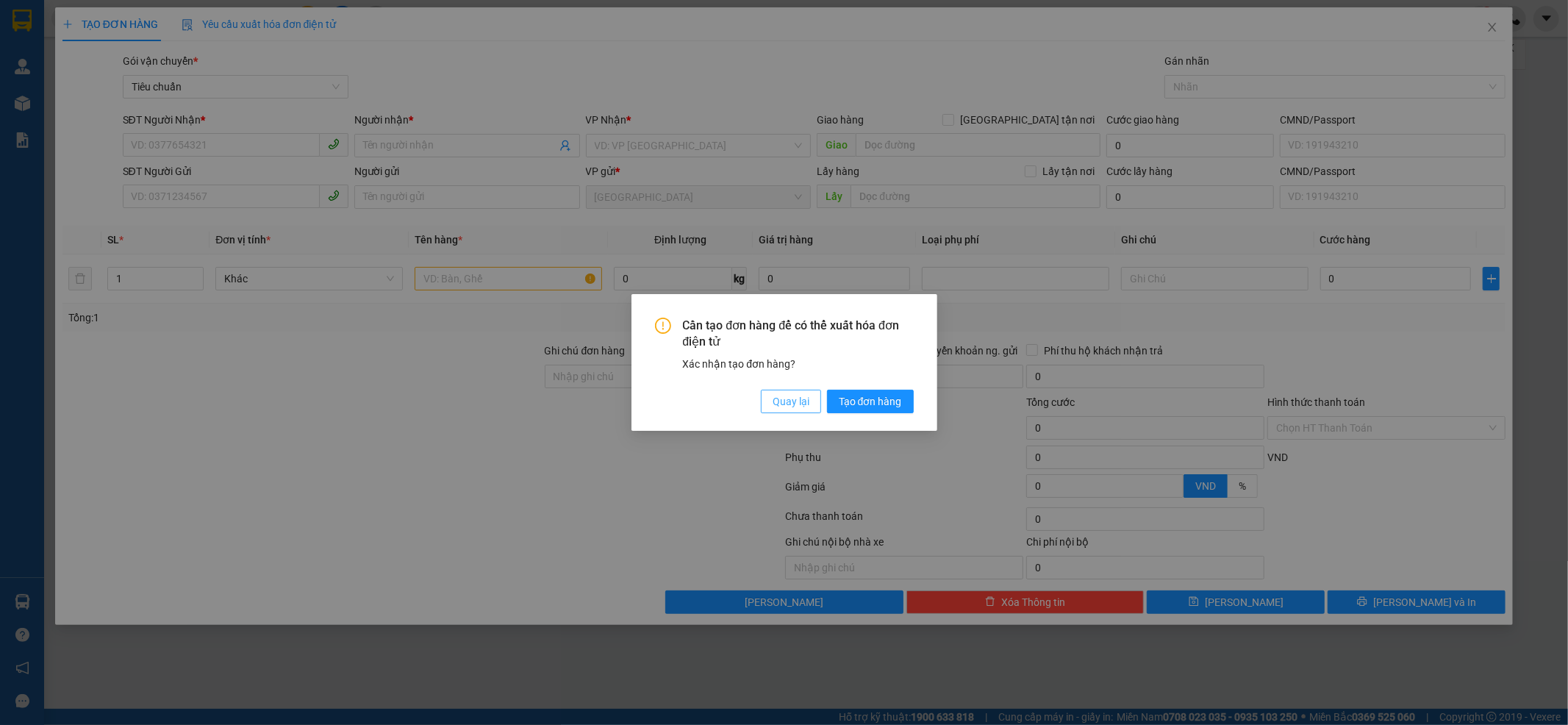
click at [784, 402] on span "Quay lại" at bounding box center [791, 401] width 37 height 16
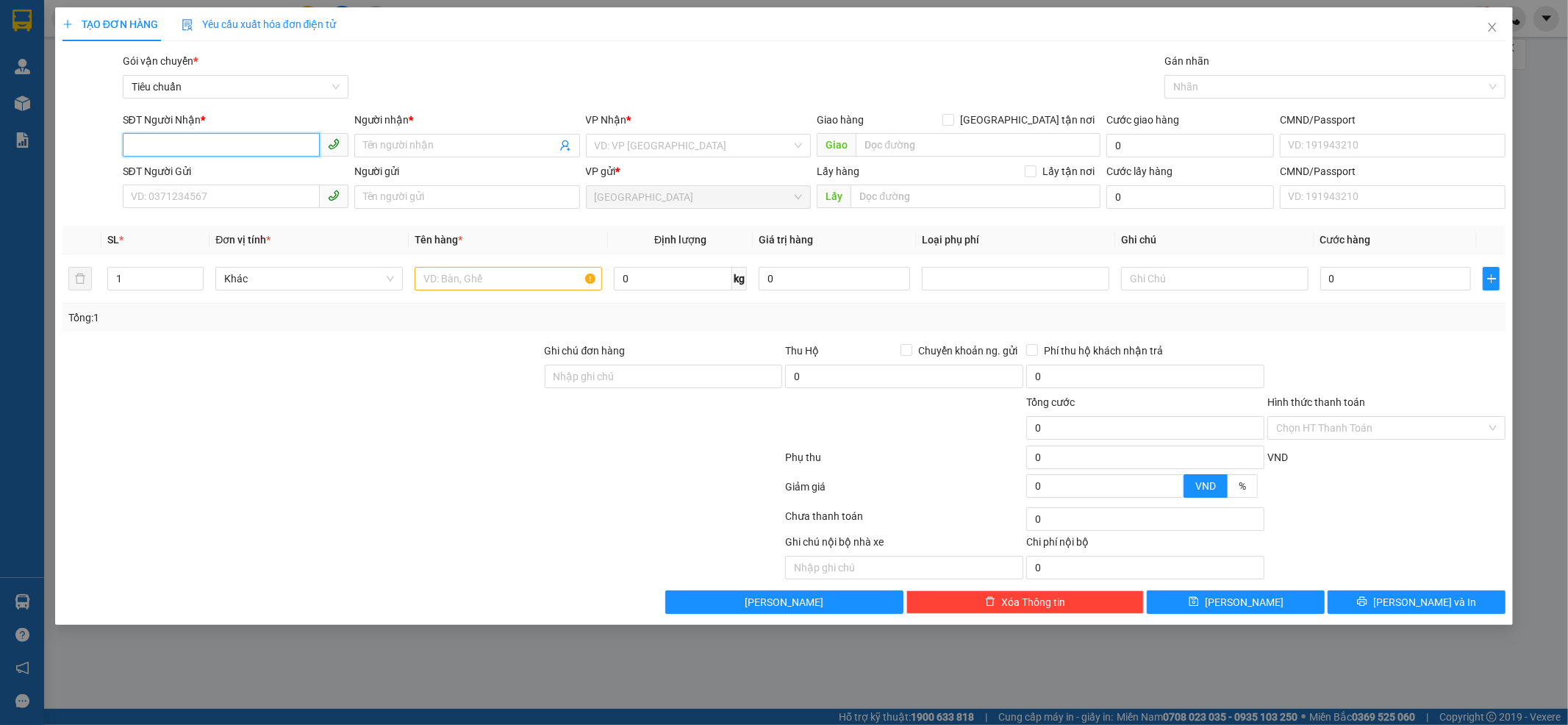
click at [204, 150] on input "SĐT Người Nhận *" at bounding box center [221, 144] width 197 height 23
type input "0947557707"
click at [428, 145] on input "Người nhận *" at bounding box center [460, 145] width 193 height 16
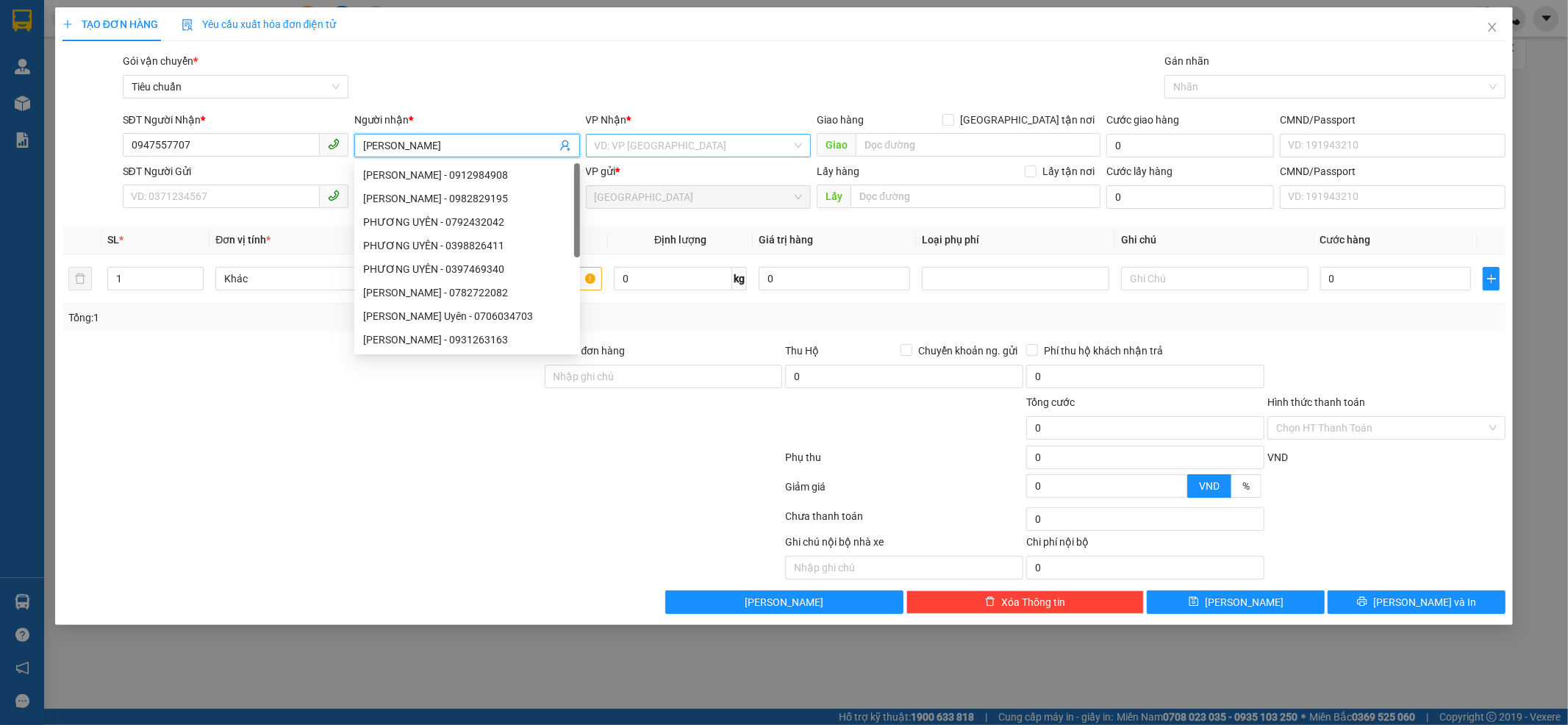
type input "[PERSON_NAME]"
click at [666, 150] on input "search" at bounding box center [693, 146] width 198 height 22
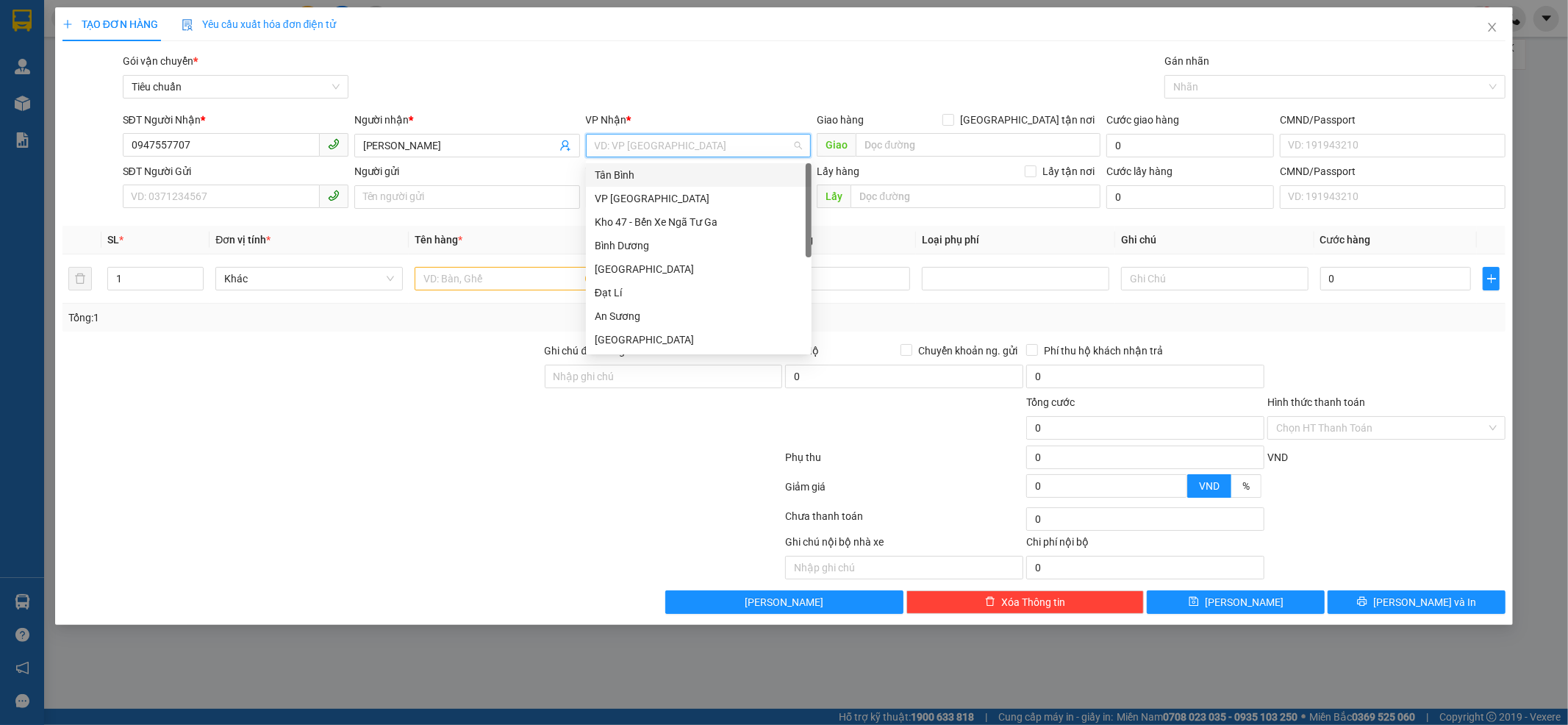
click at [648, 178] on div "Tân Bình" at bounding box center [699, 175] width 208 height 16
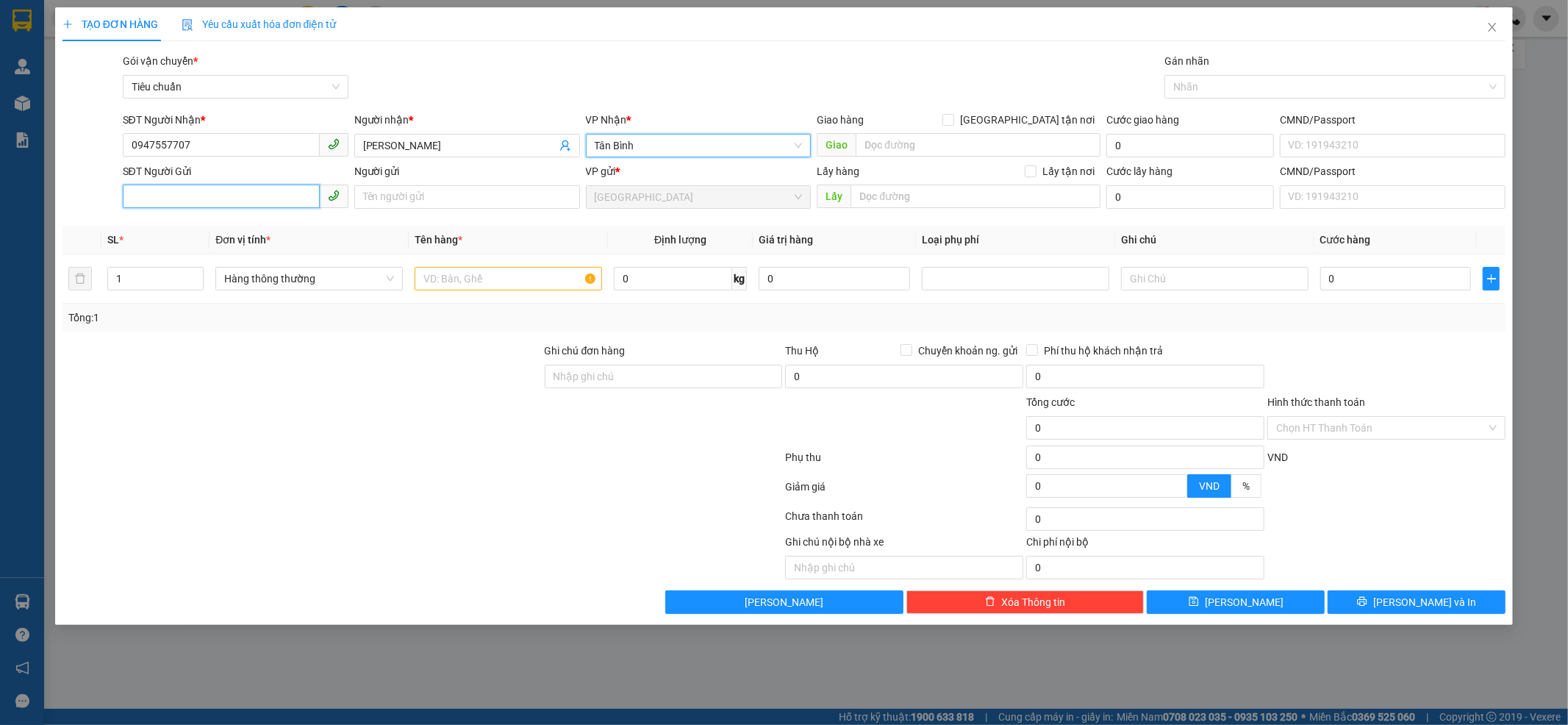
click at [141, 199] on input "SĐT Người Gửi" at bounding box center [221, 196] width 197 height 23
type input "0339706270"
click at [428, 196] on input "Người gửi" at bounding box center [467, 196] width 226 height 23
type input "Y DRIN"
click at [144, 423] on div at bounding box center [302, 419] width 482 height 51
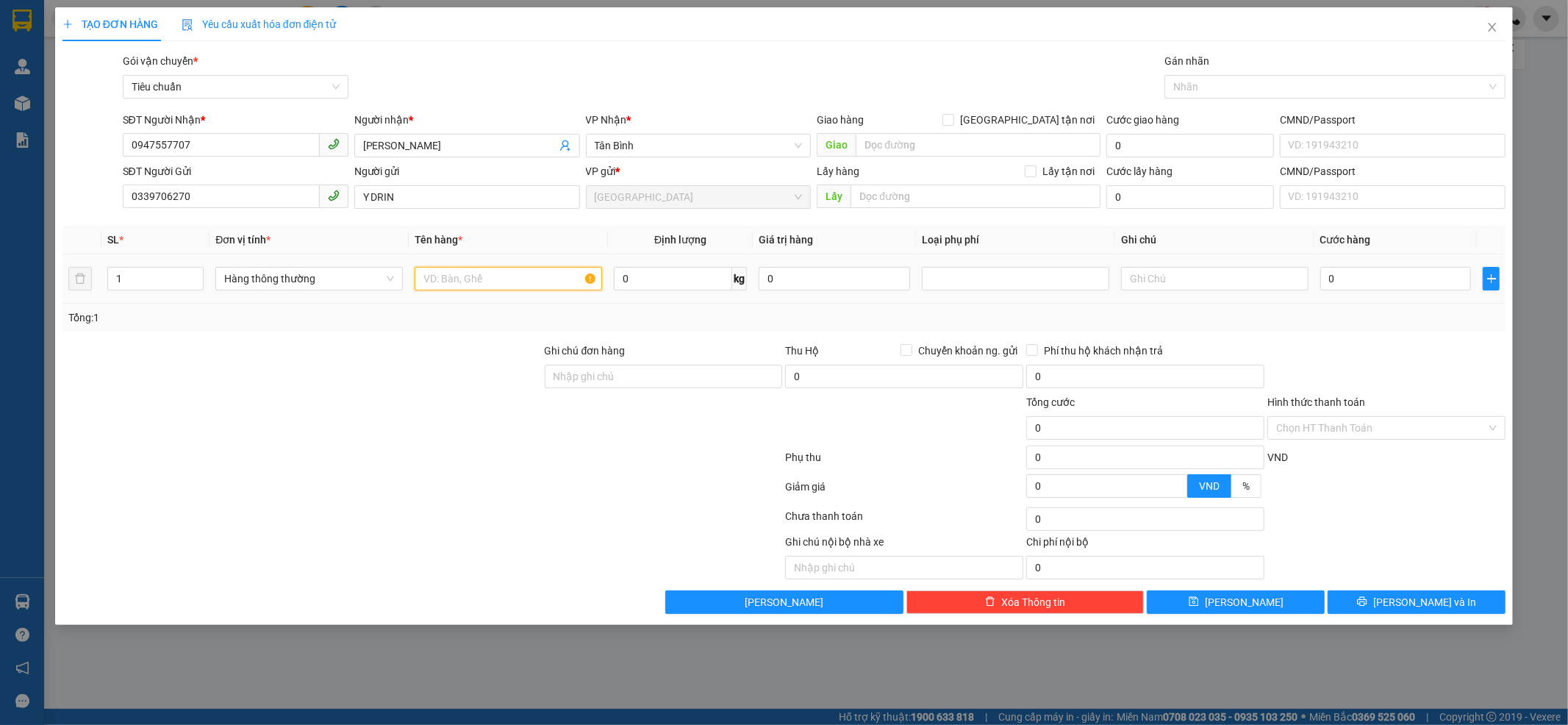
click at [449, 277] on input "text" at bounding box center [508, 278] width 188 height 23
click at [444, 278] on input "sầu9đã tư vấn vận chuyển)" at bounding box center [508, 278] width 188 height 23
type input "sầu+bơ(đã tư vấn vận chuyển)"
click at [696, 282] on input "0" at bounding box center [672, 278] width 118 height 23
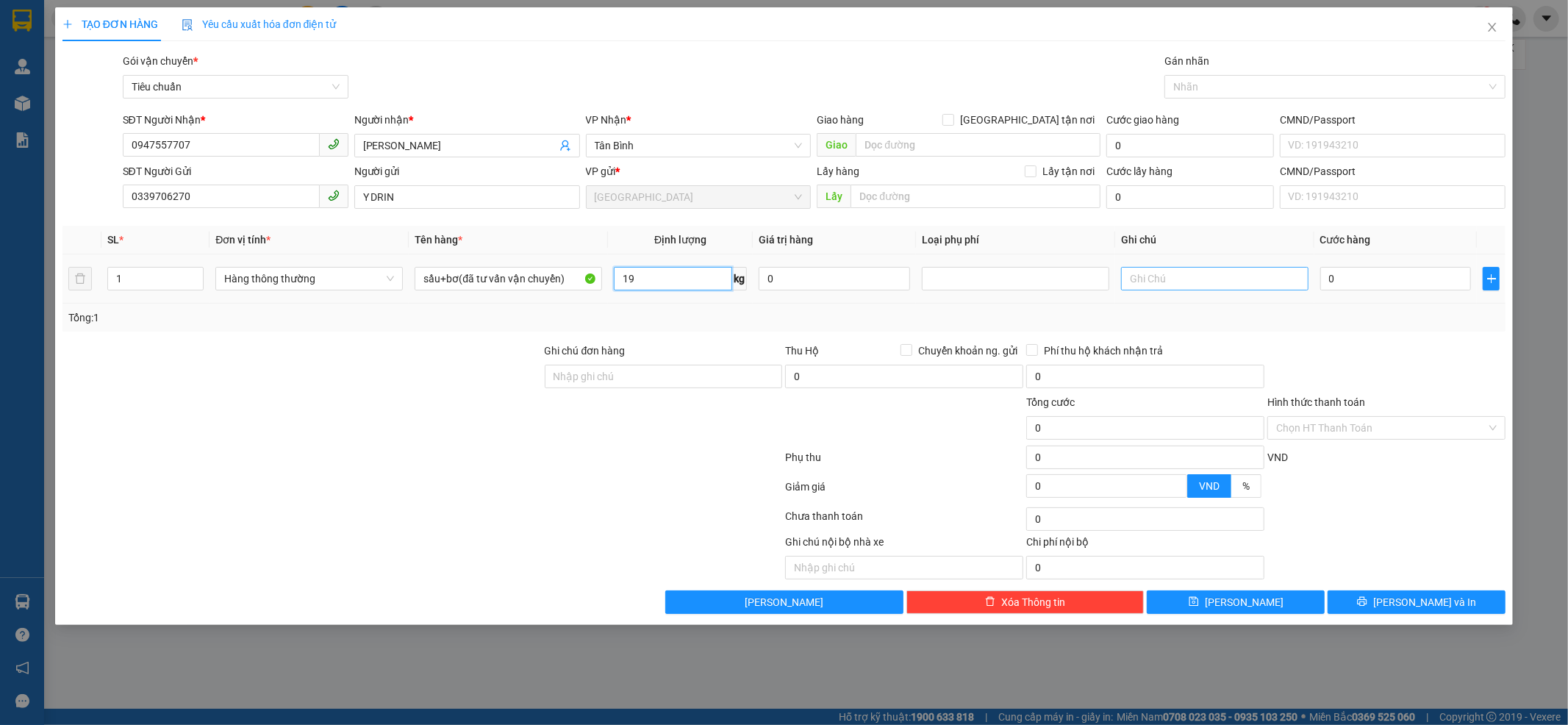
type input "19"
click at [1204, 288] on input "text" at bounding box center [1215, 278] width 188 height 23
type input "55.000"
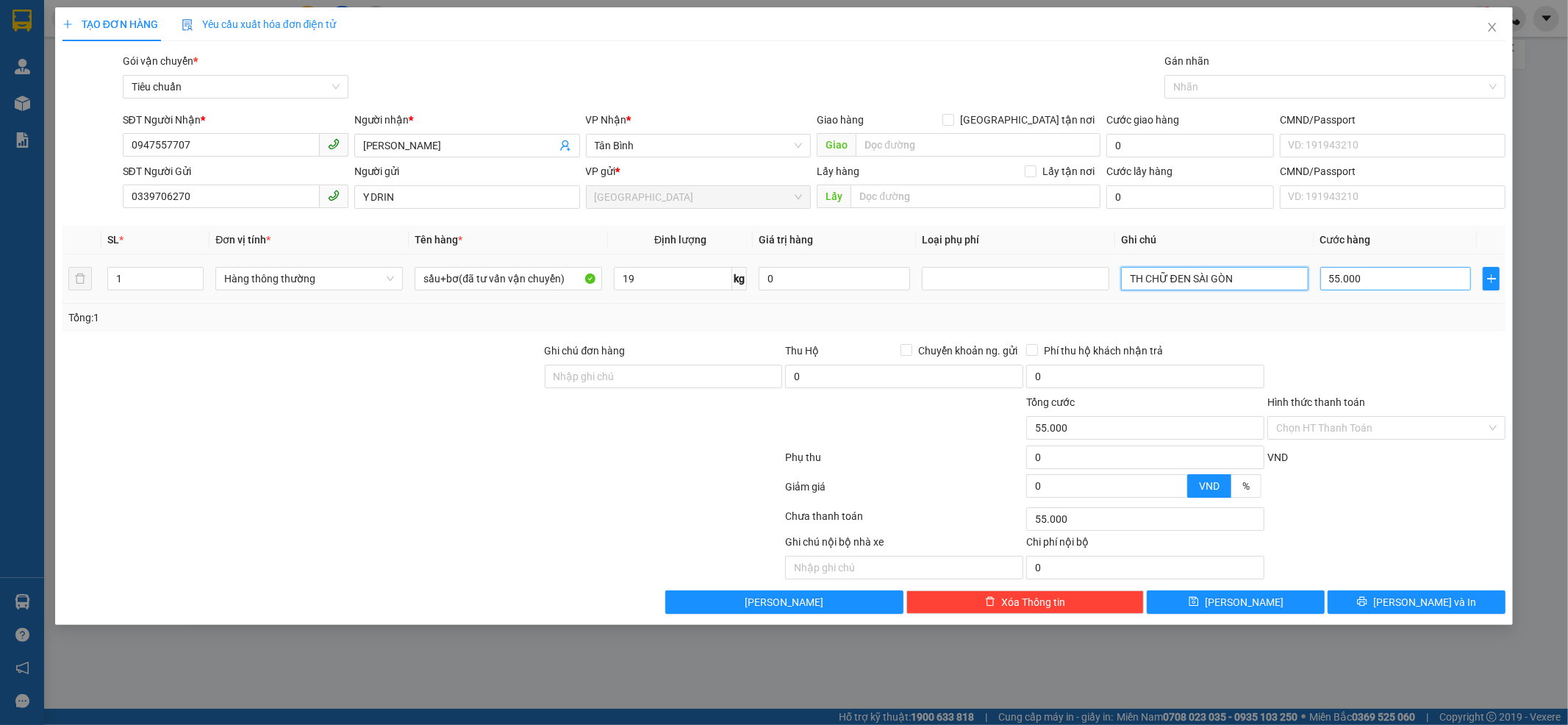
type input "TH CHỮ ĐEN SÀI GÒN"
click at [1391, 287] on input "55.000" at bounding box center [1396, 278] width 152 height 23
type input "6"
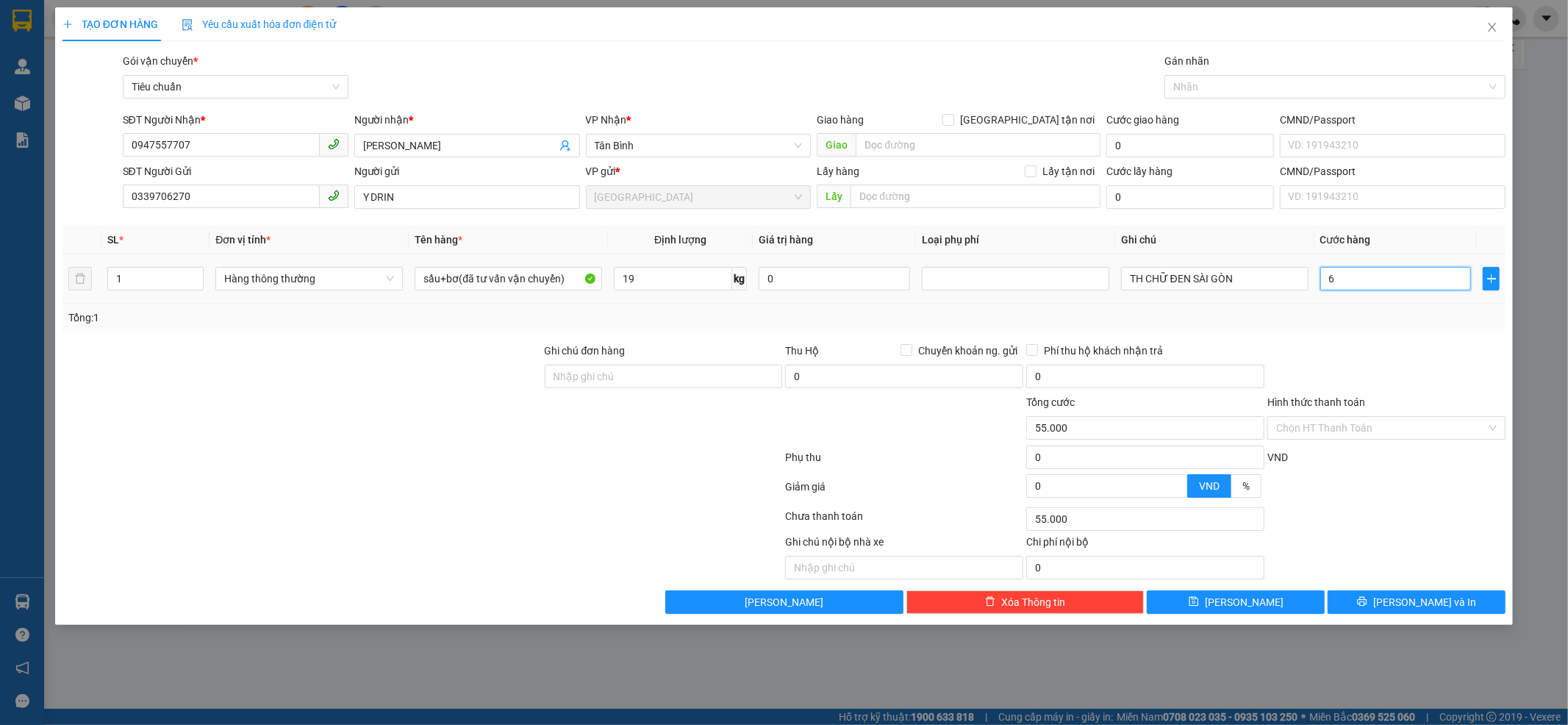
type input "6"
type input "60"
click at [1364, 334] on div "Transit Pickup Surcharge Ids Transit Deliver Surcharge Ids Transit Deliver Surc…" at bounding box center [784, 334] width 1444 height 561
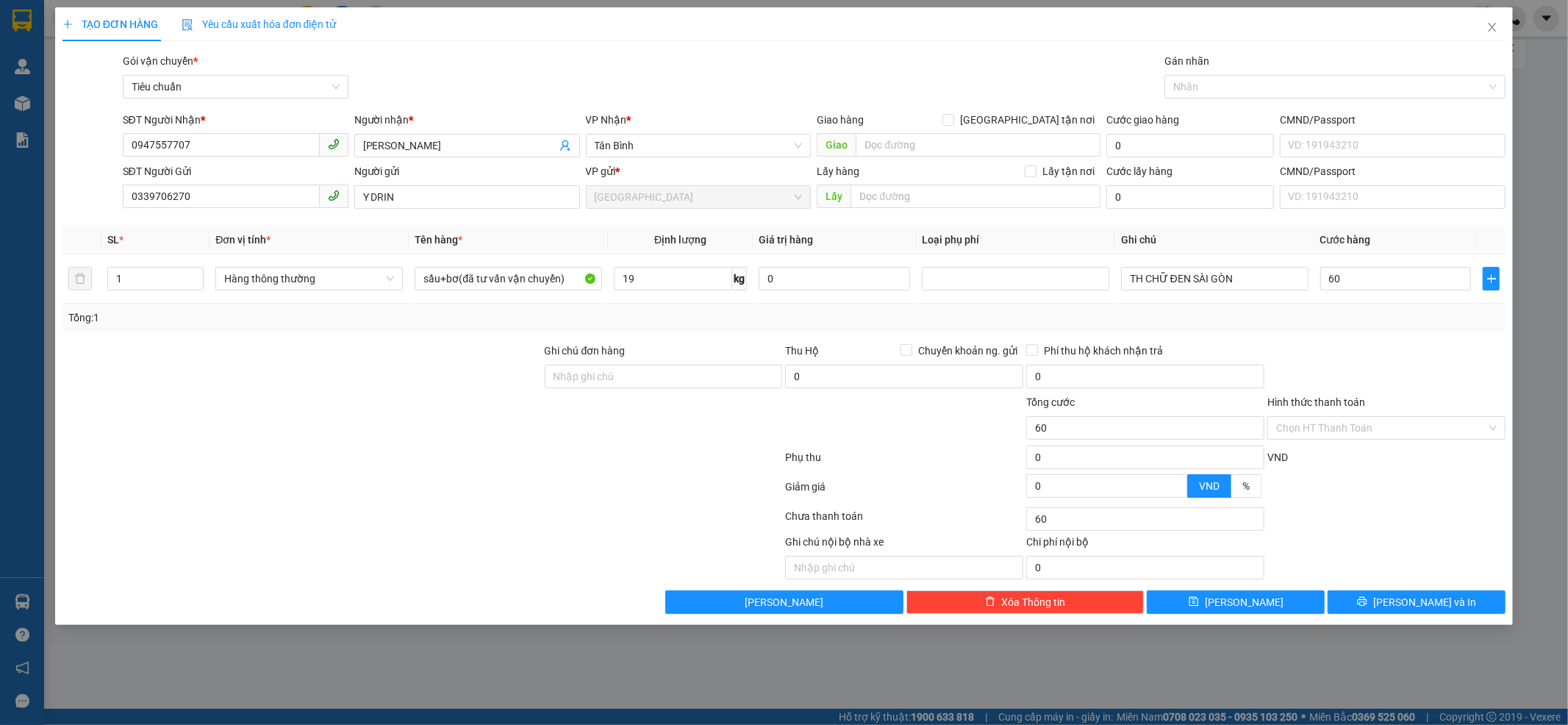
type input "60.000"
click at [1363, 432] on input "Hình thức thanh toán" at bounding box center [1381, 428] width 210 height 22
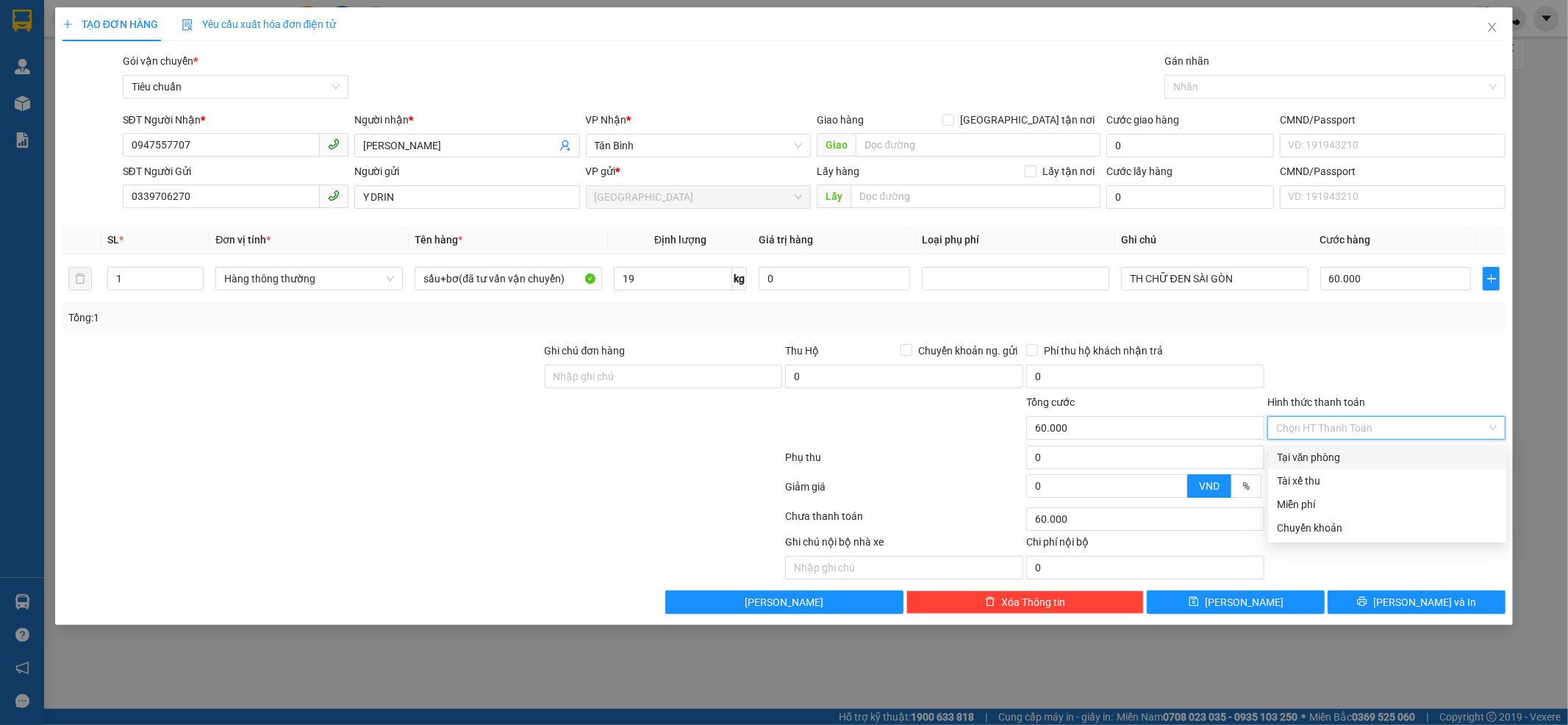
click at [1341, 464] on div "Tại văn phòng" at bounding box center [1387, 456] width 220 height 16
click at [1341, 464] on div "VND" at bounding box center [1386, 462] width 241 height 26
type input "0"
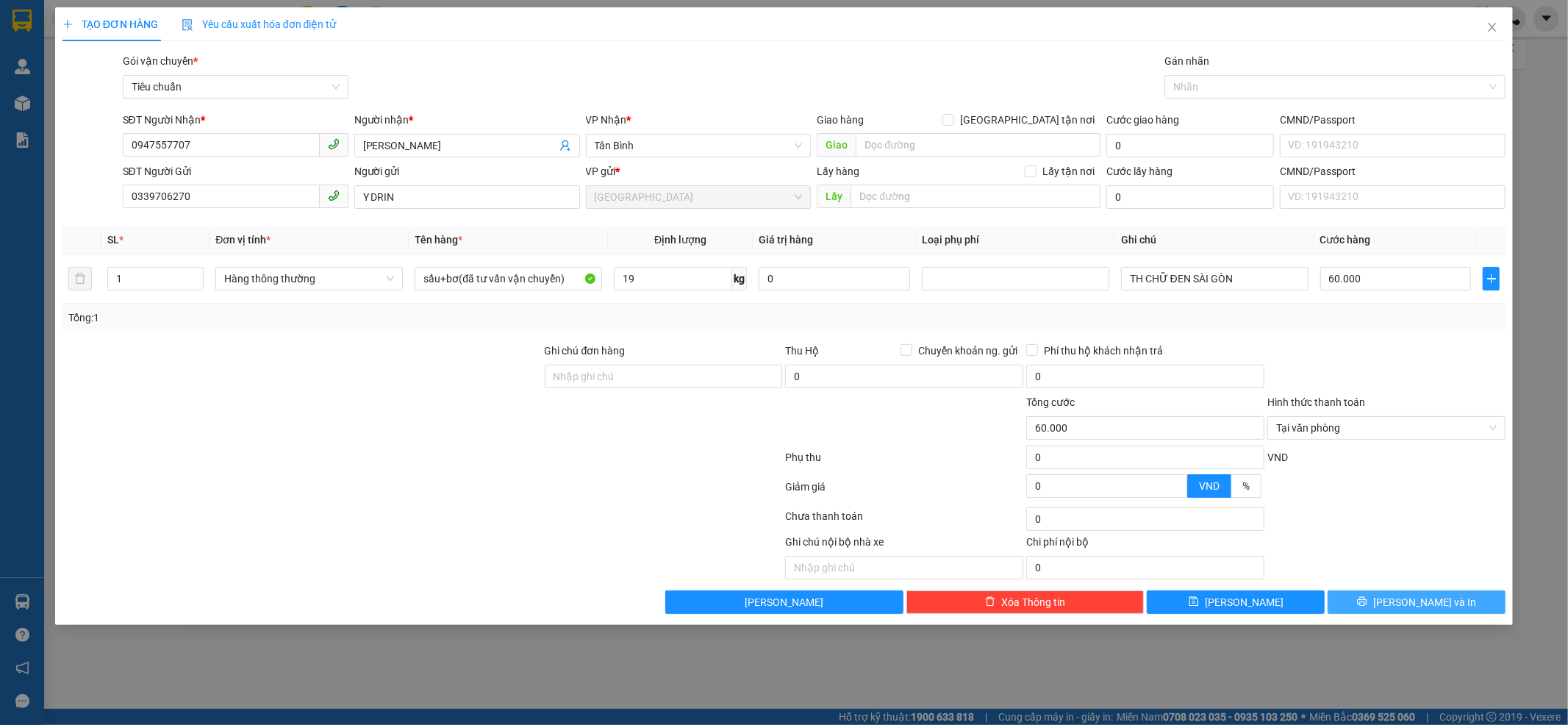
click at [1367, 607] on icon "printer" at bounding box center [1362, 600] width 10 height 10
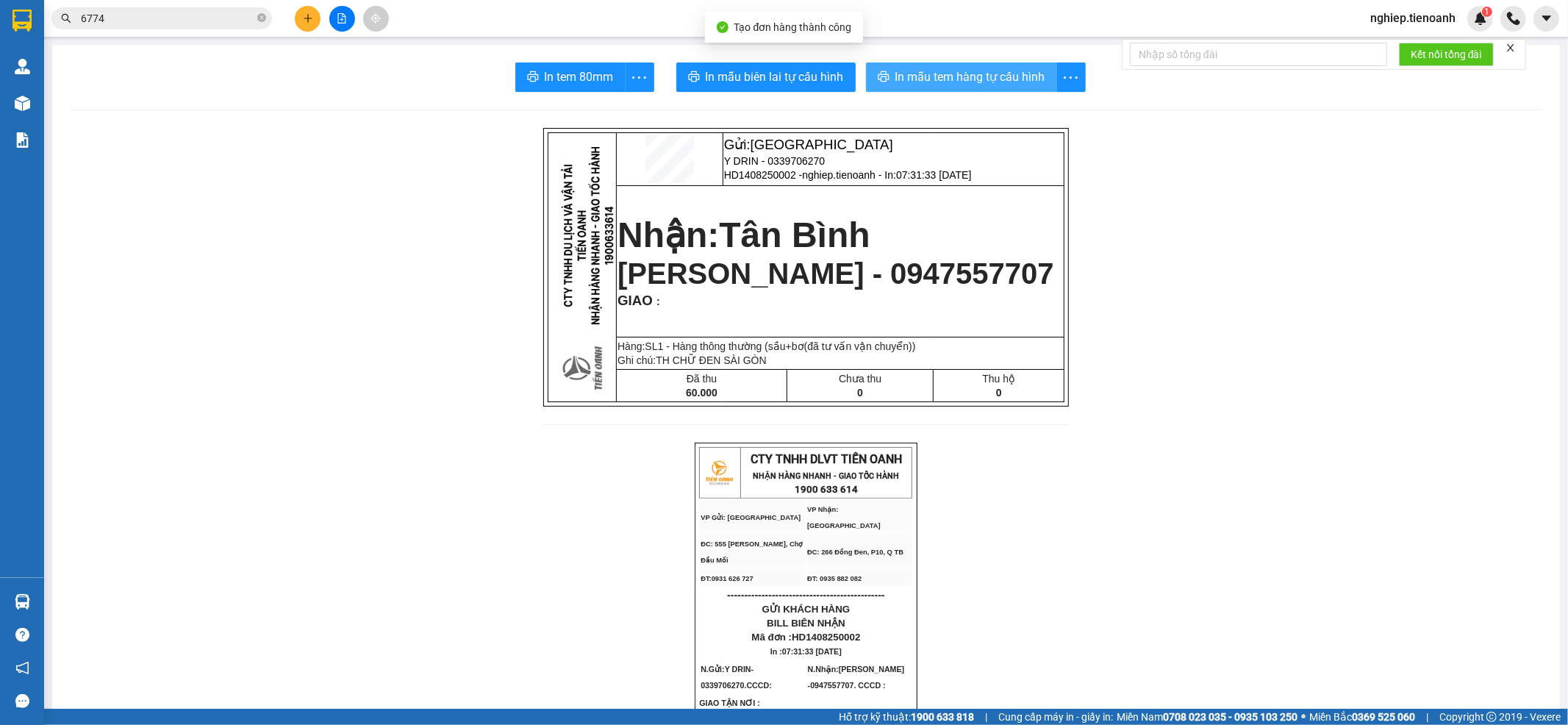
click at [951, 75] on span "In mẫu tem hàng tự cấu hình" at bounding box center [969, 77] width 150 height 19
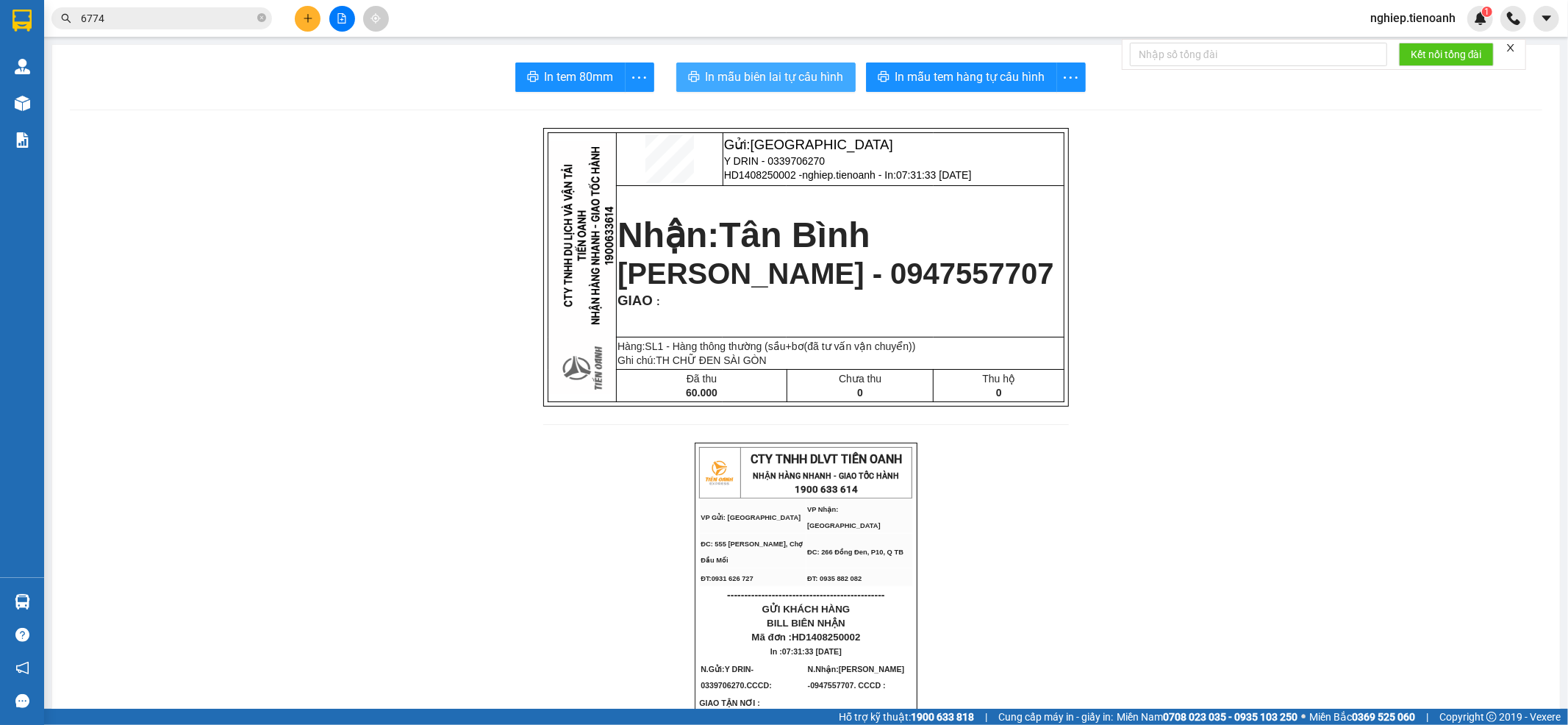
click at [760, 83] on span "In mẫu biên lai tự cấu hình" at bounding box center [774, 77] width 138 height 19
drag, startPoint x: 760, startPoint y: 83, endPoint x: 897, endPoint y: 86, distance: 137.0
click at [760, 83] on span "In mẫu biên lai tự cấu hình" at bounding box center [774, 77] width 138 height 19
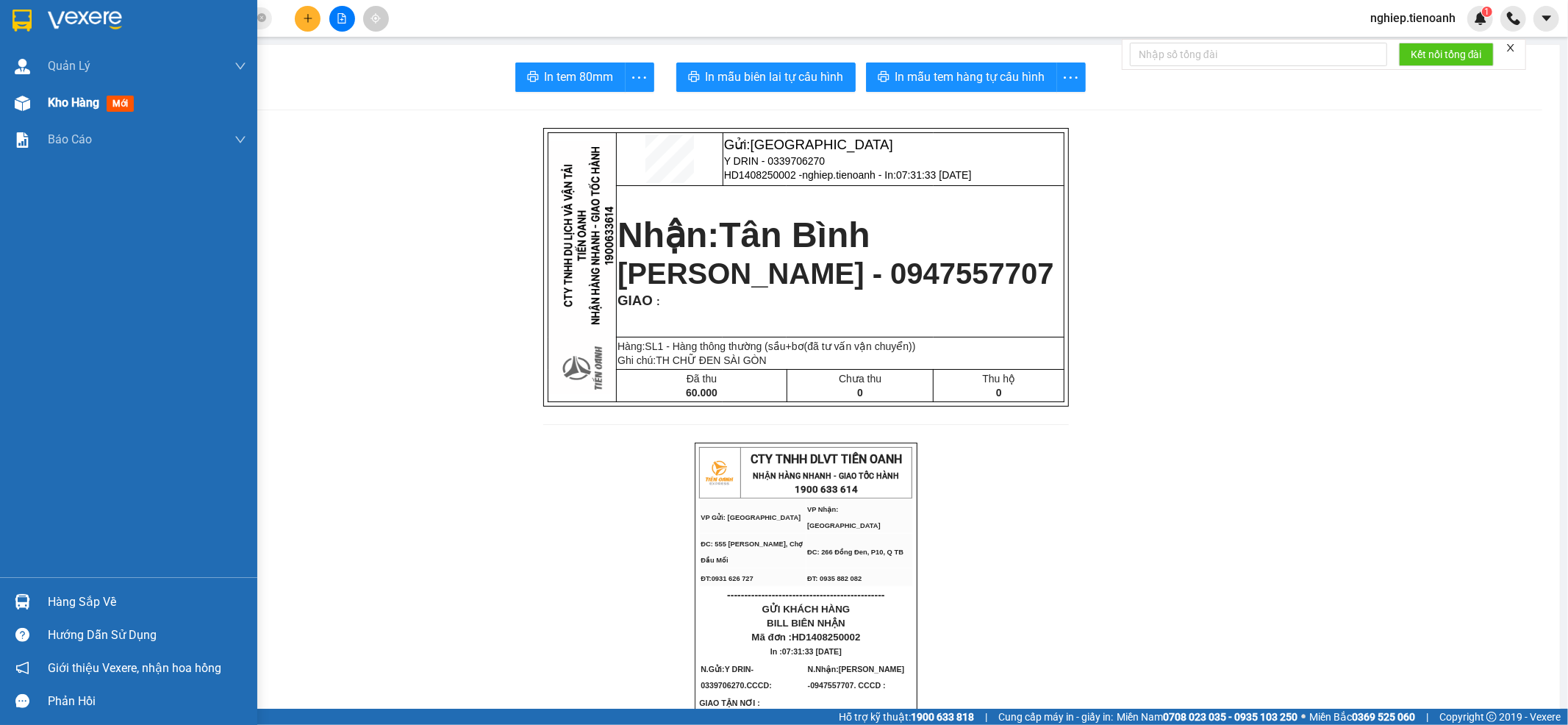
click at [68, 96] on span "Kho hàng" at bounding box center [72, 102] width 51 height 14
drag, startPoint x: 68, startPoint y: 93, endPoint x: 200, endPoint y: 101, distance: 132.2
click at [68, 96] on span "Kho hàng" at bounding box center [72, 102] width 51 height 14
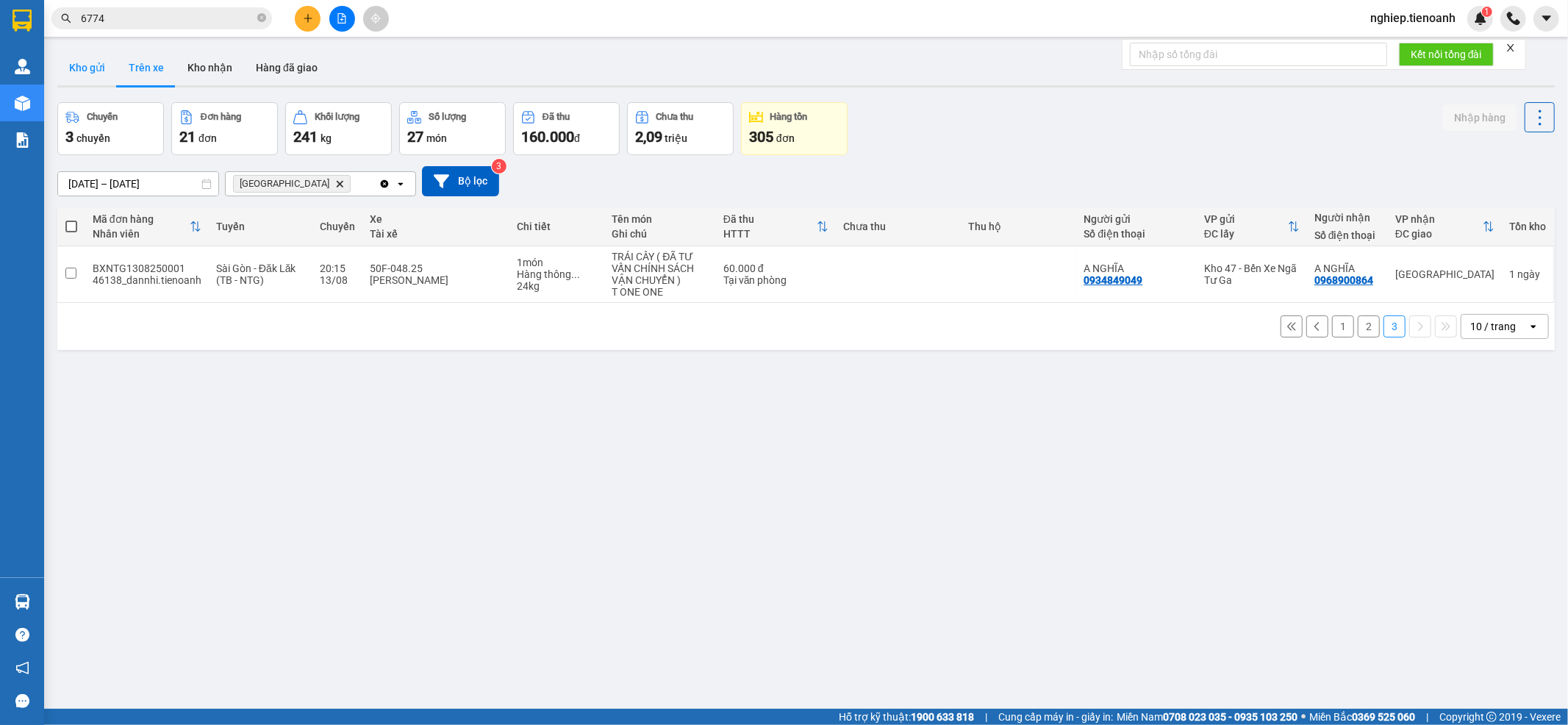
click at [78, 81] on button "Kho gửi" at bounding box center [87, 68] width 59 height 35
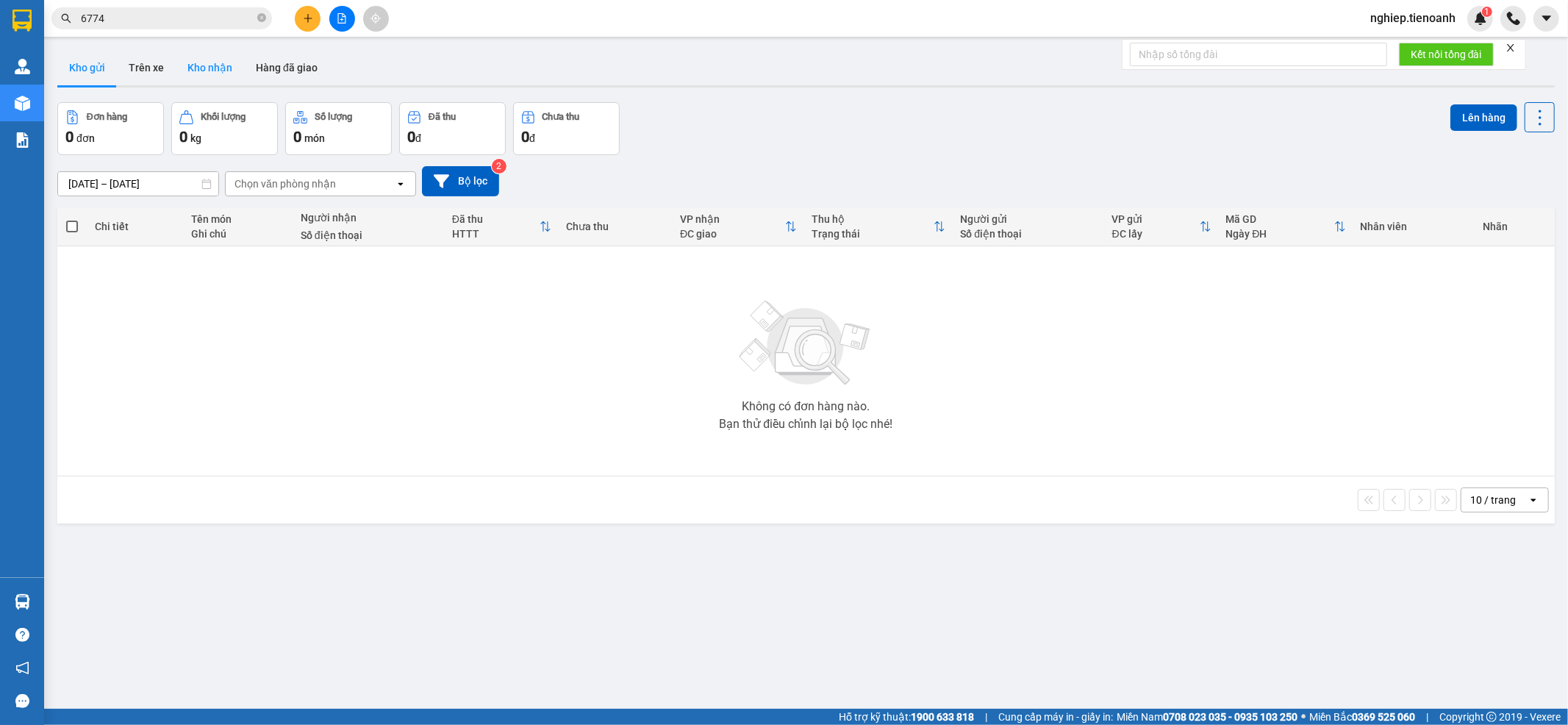
click at [204, 75] on button "Kho nhận" at bounding box center [210, 68] width 69 height 35
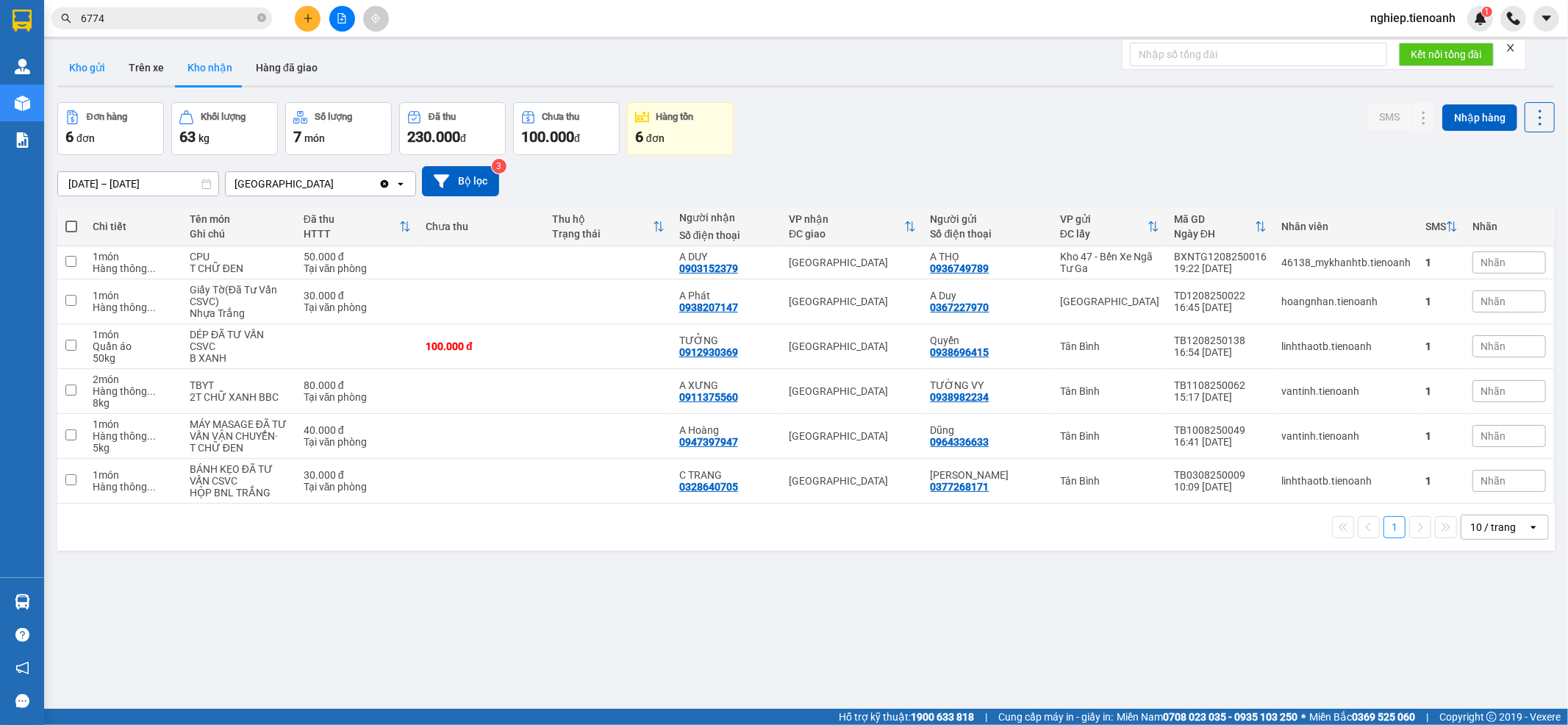
click at [72, 61] on button "Kho gửi" at bounding box center [87, 68] width 59 height 35
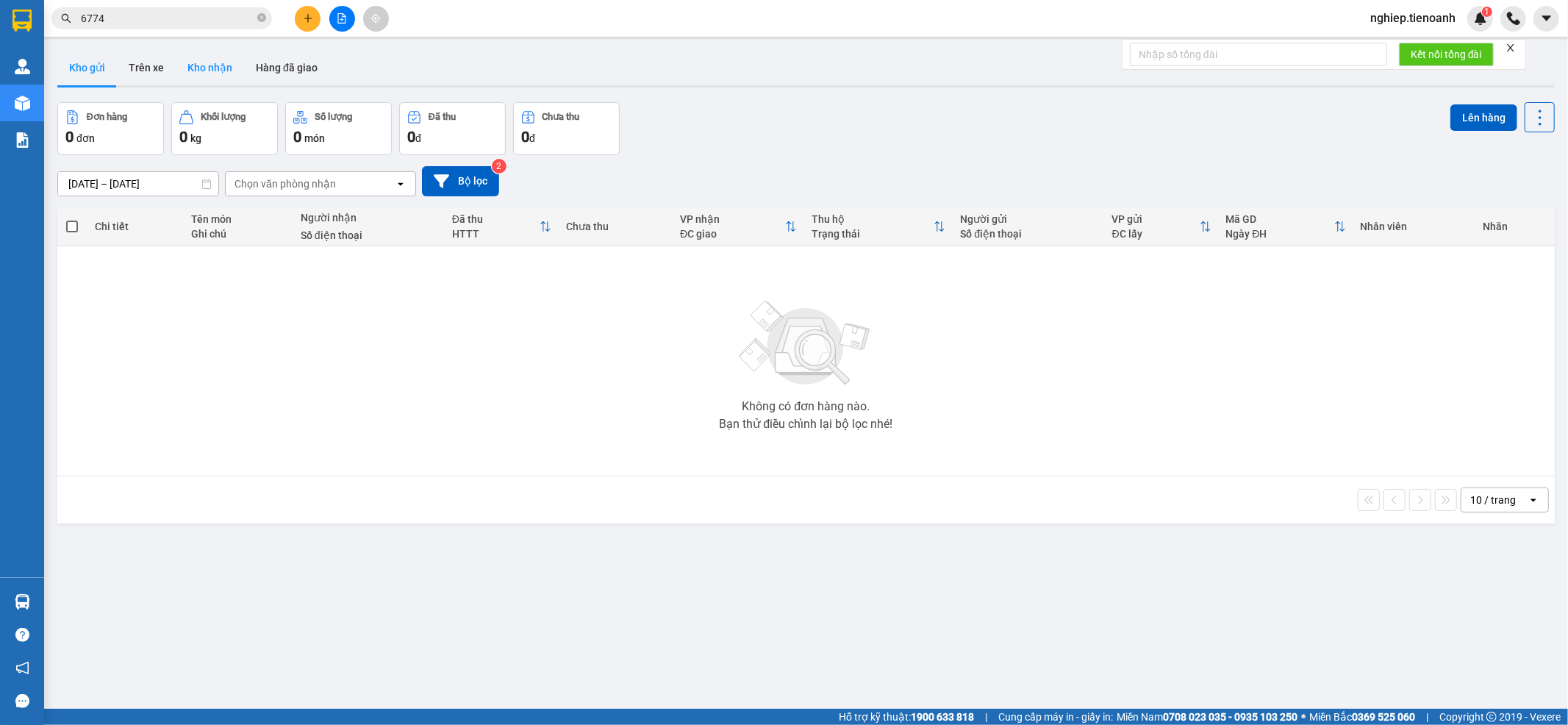
click at [202, 77] on button "Kho nhận" at bounding box center [210, 68] width 69 height 35
